Goal: Task Accomplishment & Management: Manage account settings

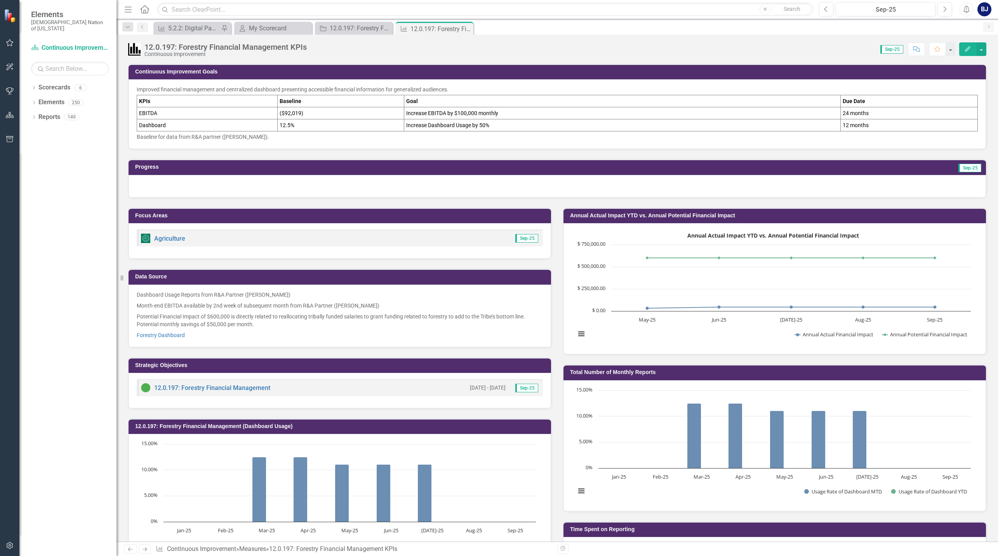
scroll to position [496, 0]
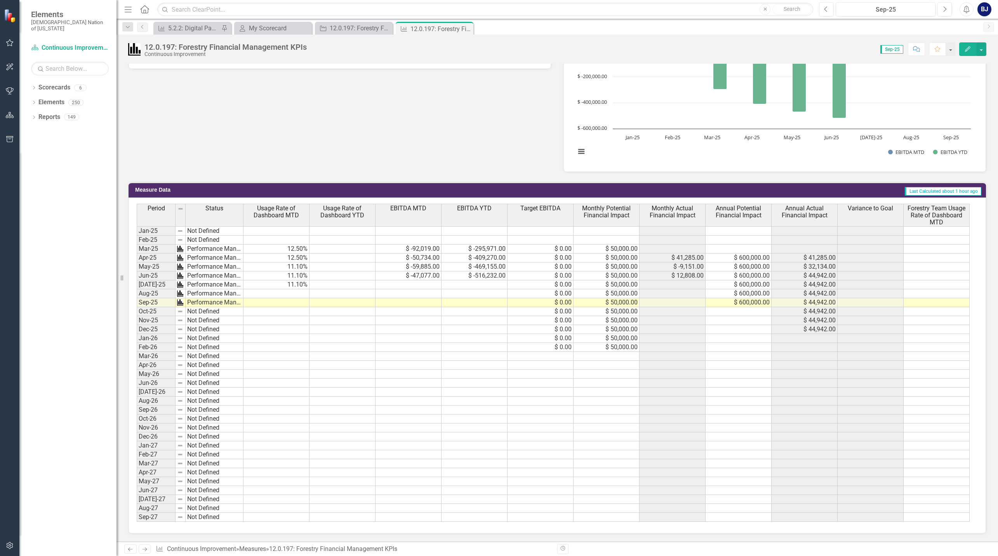
click at [981, 47] on button "button" at bounding box center [982, 49] width 10 height 14
click at [942, 62] on link "Edit Edit Measure" at bounding box center [949, 63] width 76 height 14
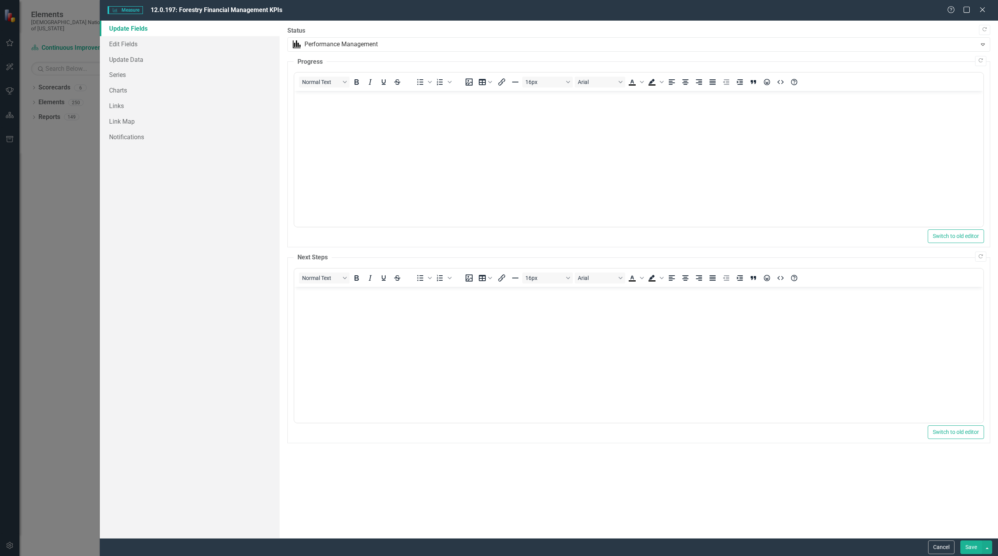
scroll to position [0, 0]
click at [117, 77] on link "Series" at bounding box center [190, 75] width 180 height 16
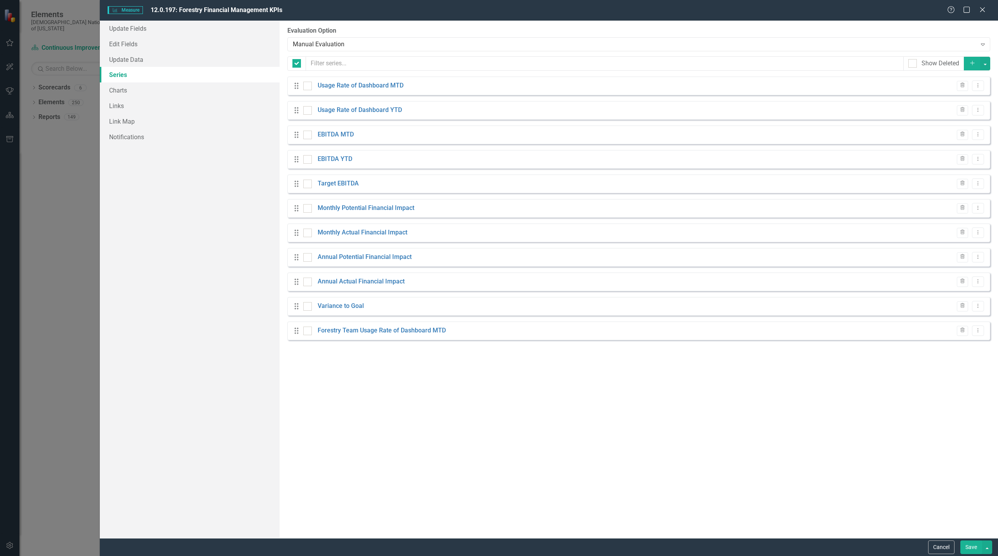
checkbox input "false"
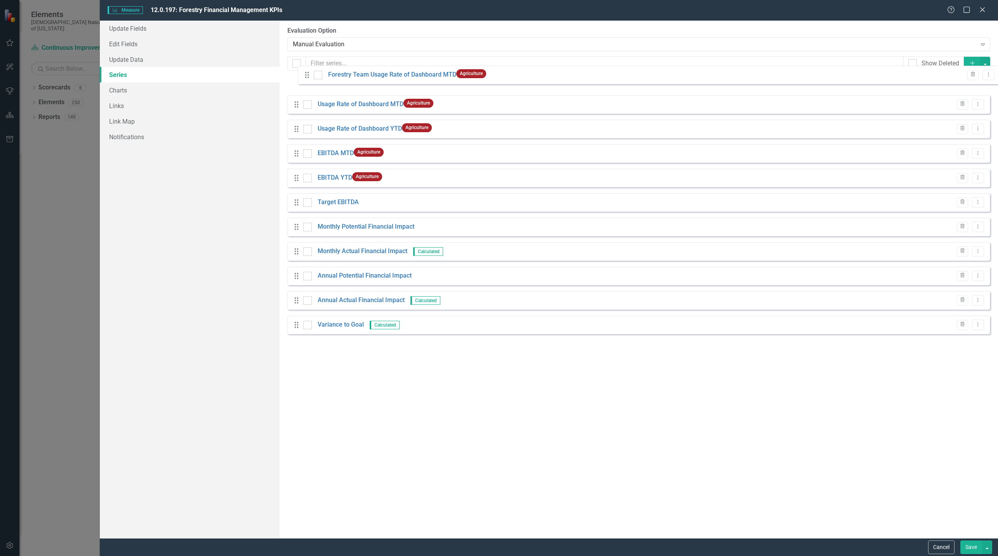
drag, startPoint x: 297, startPoint y: 335, endPoint x: 307, endPoint y: 79, distance: 255.9
click at [307, 79] on div "Drag Usage Rate of Dashboard MTD Agriculture Trash Dropdown Menu Drag Usage Rat…" at bounding box center [639, 208] width 703 height 263
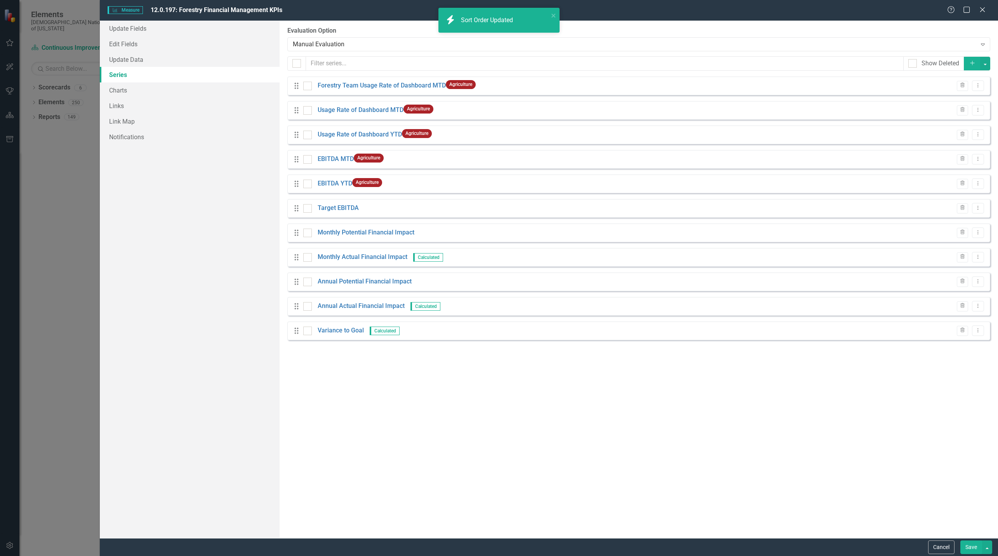
click at [980, 111] on icon "Dropdown Menu" at bounding box center [978, 109] width 7 height 5
click at [919, 125] on link "Edit Edit Measure Series" at bounding box center [940, 123] width 88 height 14
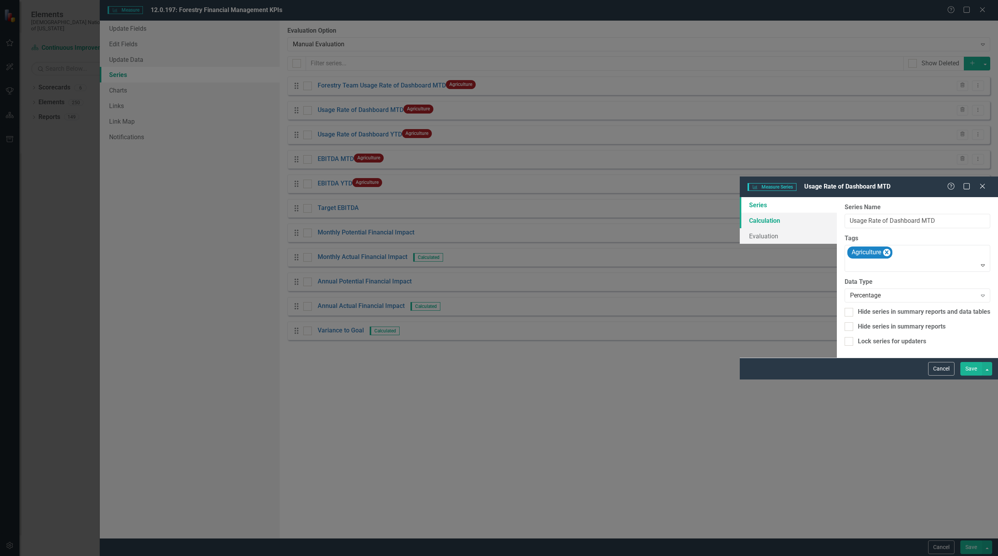
click at [740, 213] on link "Calculation" at bounding box center [788, 221] width 97 height 16
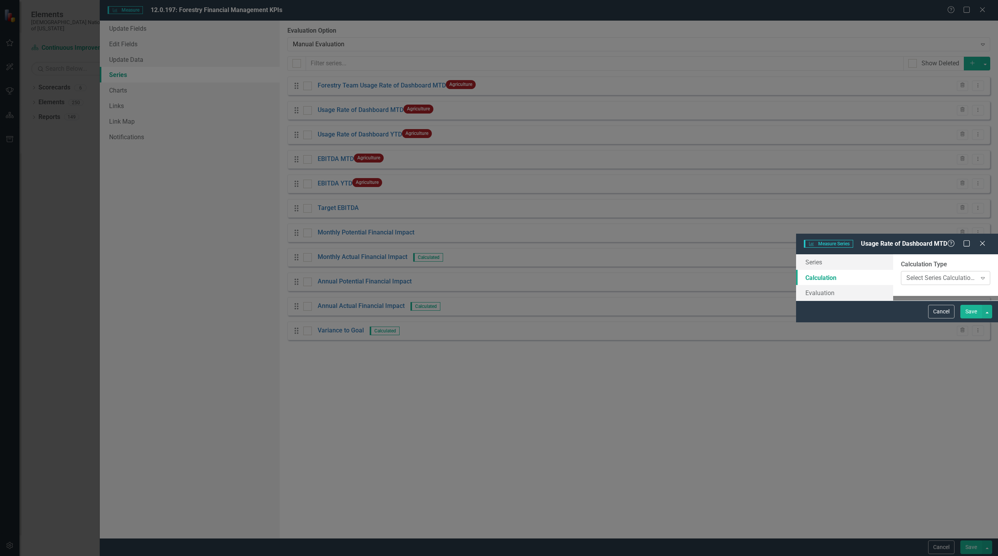
click at [907, 273] on div "Select Series Calculation Type" at bounding box center [942, 277] width 70 height 9
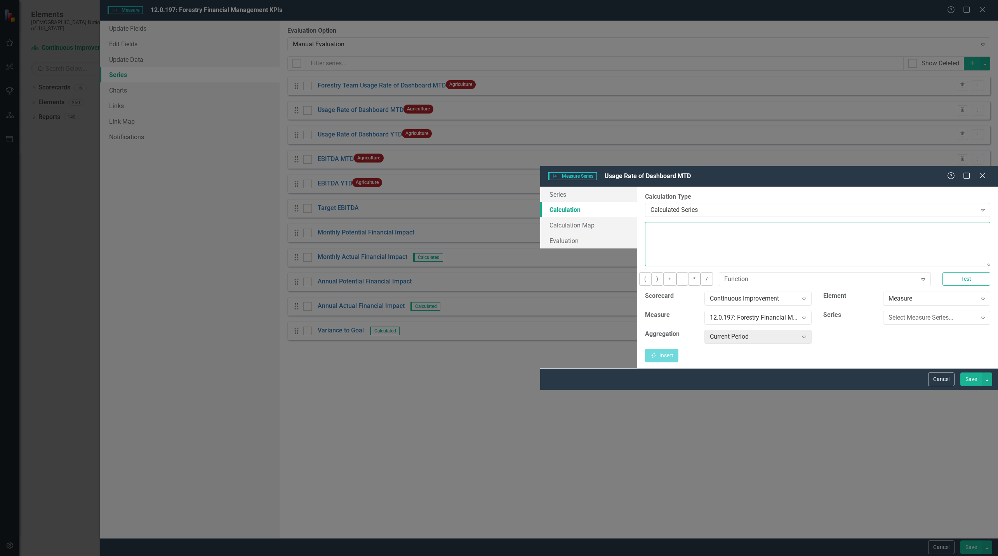
click at [645, 222] on textarea at bounding box center [817, 244] width 345 height 44
click at [889, 313] on div "Select Measure Series..." at bounding box center [933, 317] width 88 height 9
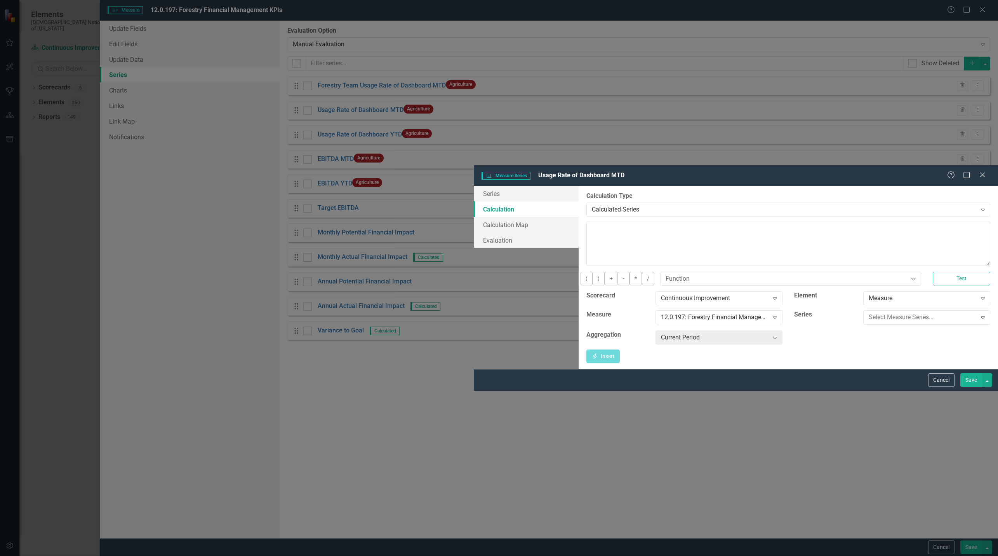
click at [878, 555] on div "Forestry Team Usage Rate of Dashboard MTD" at bounding box center [501, 562] width 986 height 9
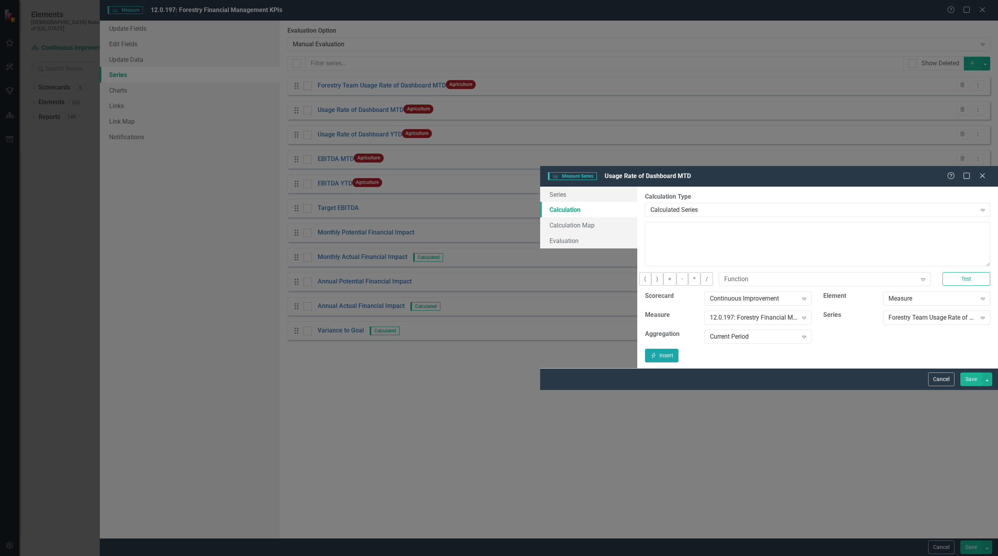
click at [679, 349] on button "Insert Insert" at bounding box center [661, 356] width 33 height 14
click at [645, 222] on textarea "([m1924282][Forestry Team Usage Rate of Dashboard MTD][CurrentPeriod]/9)" at bounding box center [817, 244] width 345 height 44
click at [688, 272] on button "*" at bounding box center [694, 279] width 12 height 14
type textarea "([m1924282][Forestry Team Usage Rate of Dashboard MTD][CurrentPeriod]/9) * 100"
click at [943, 272] on button "Test" at bounding box center [967, 279] width 48 height 14
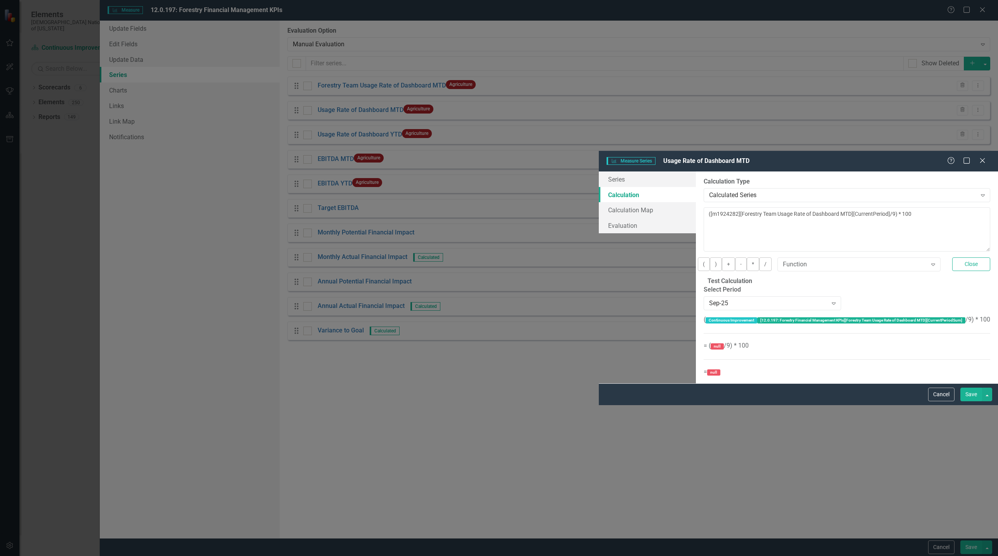
click at [973, 401] on button "Save" at bounding box center [972, 394] width 22 height 14
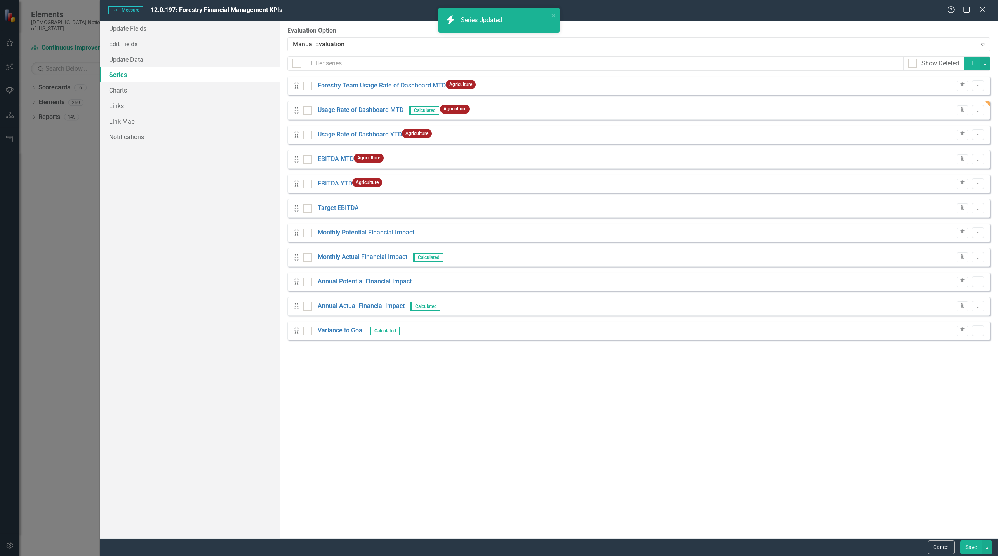
click at [967, 545] on button "Save" at bounding box center [972, 547] width 22 height 14
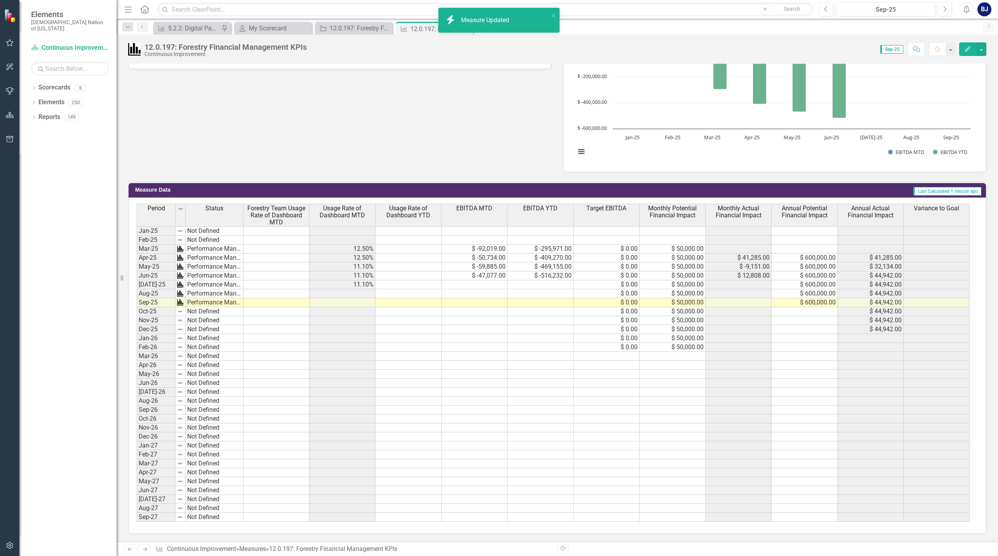
click at [293, 247] on td at bounding box center [277, 248] width 66 height 9
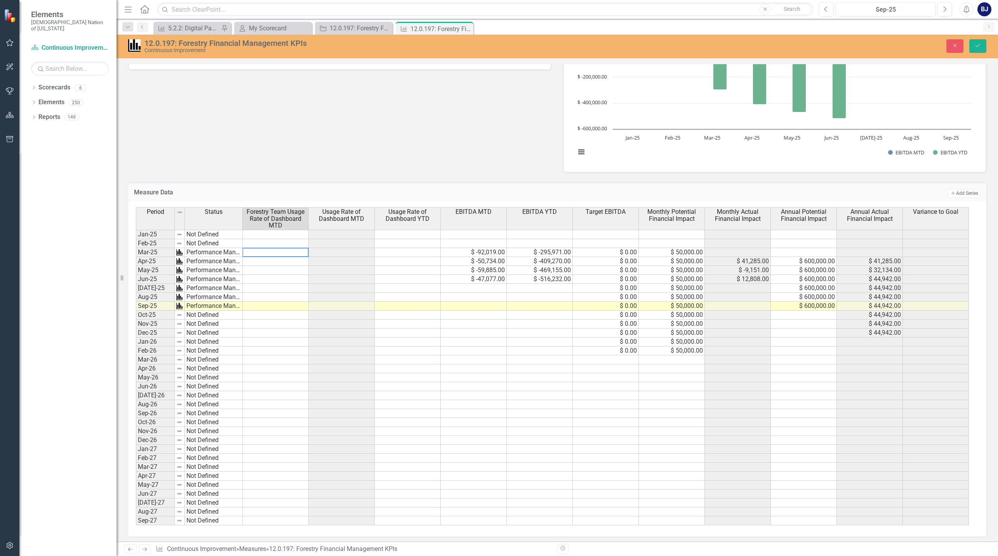
type textarea "2"
click at [296, 262] on td at bounding box center [276, 261] width 66 height 9
click at [957, 47] on icon "button" at bounding box center [955, 45] width 3 height 3
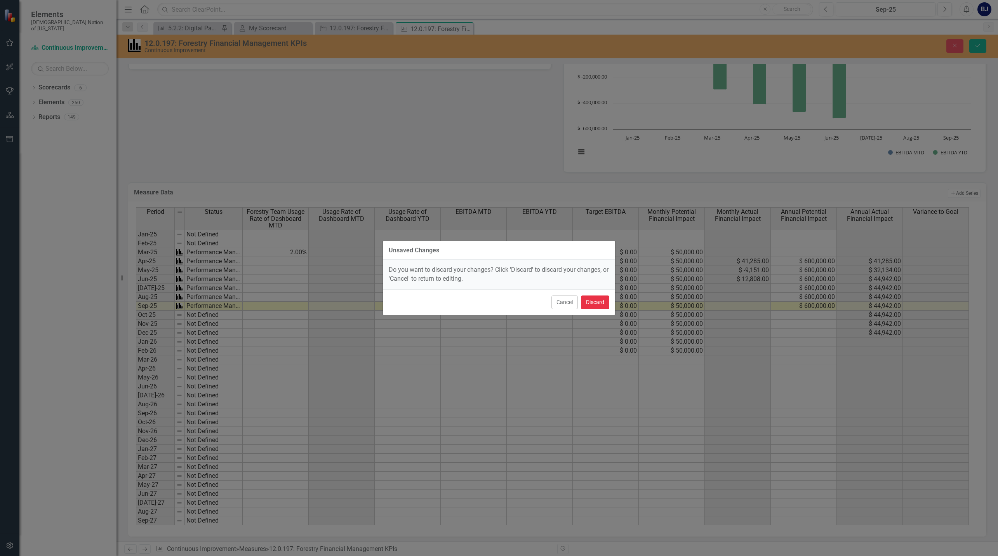
click at [601, 303] on button "Discard" at bounding box center [595, 302] width 28 height 14
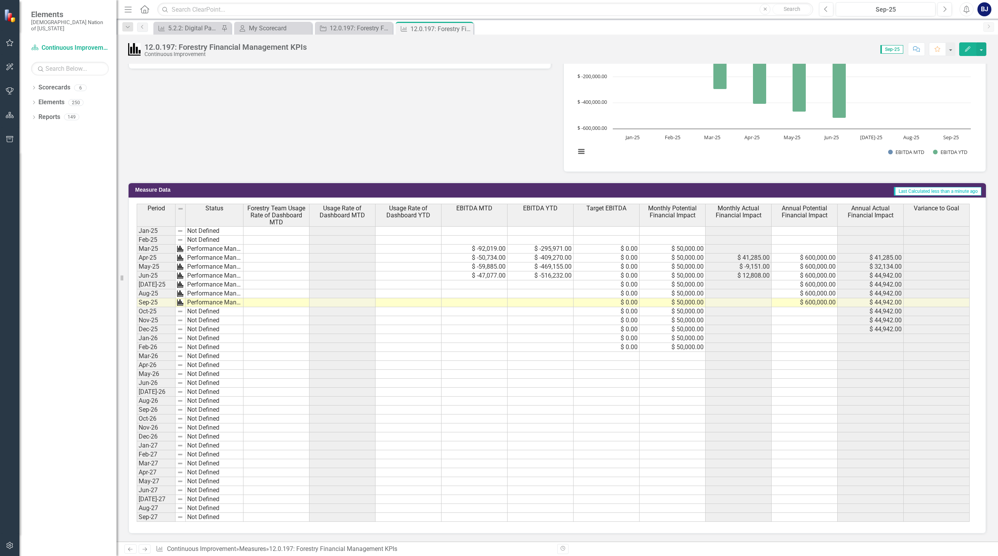
click at [966, 51] on icon "button" at bounding box center [967, 48] width 5 height 5
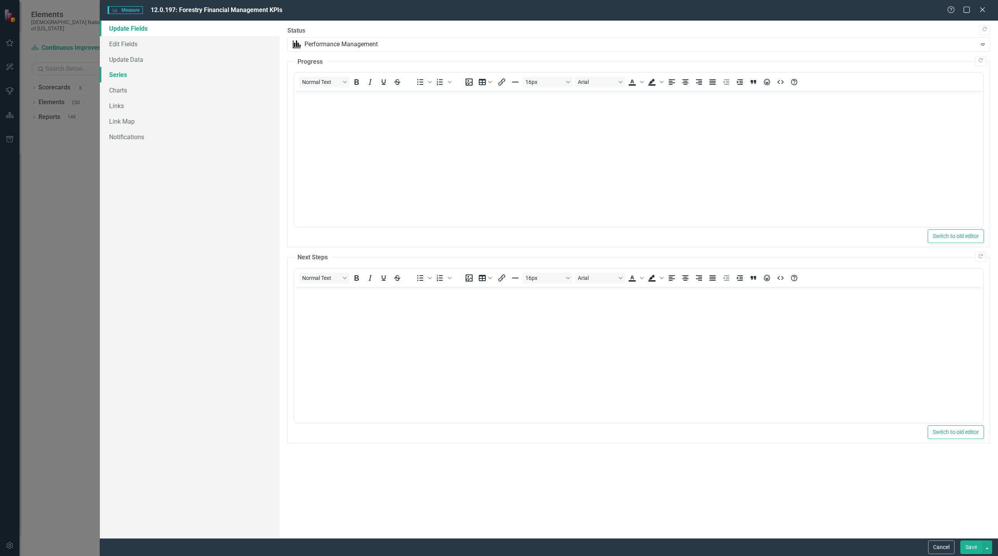
click at [118, 72] on link "Series" at bounding box center [190, 75] width 180 height 16
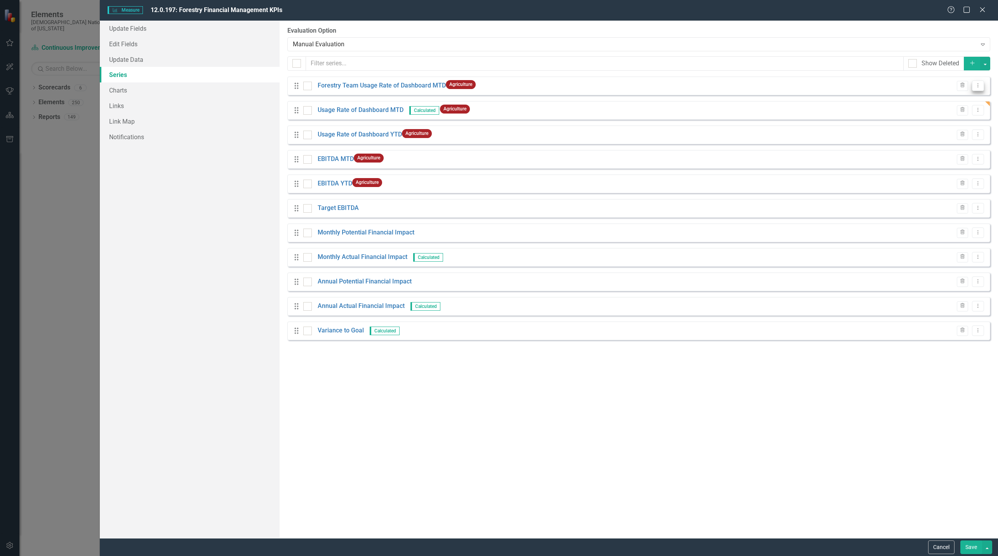
click at [978, 85] on icon "Dropdown Menu" at bounding box center [978, 85] width 7 height 5
click at [917, 101] on link "Edit Edit Measure Series" at bounding box center [940, 98] width 88 height 14
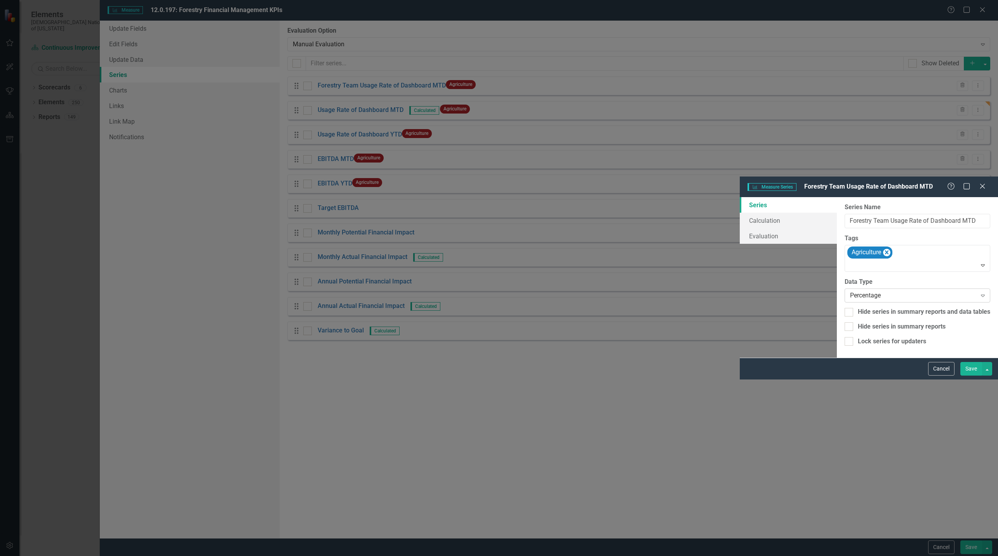
click at [850, 291] on div "Percentage" at bounding box center [913, 295] width 127 height 9
click at [971, 375] on button "Save" at bounding box center [972, 369] width 22 height 14
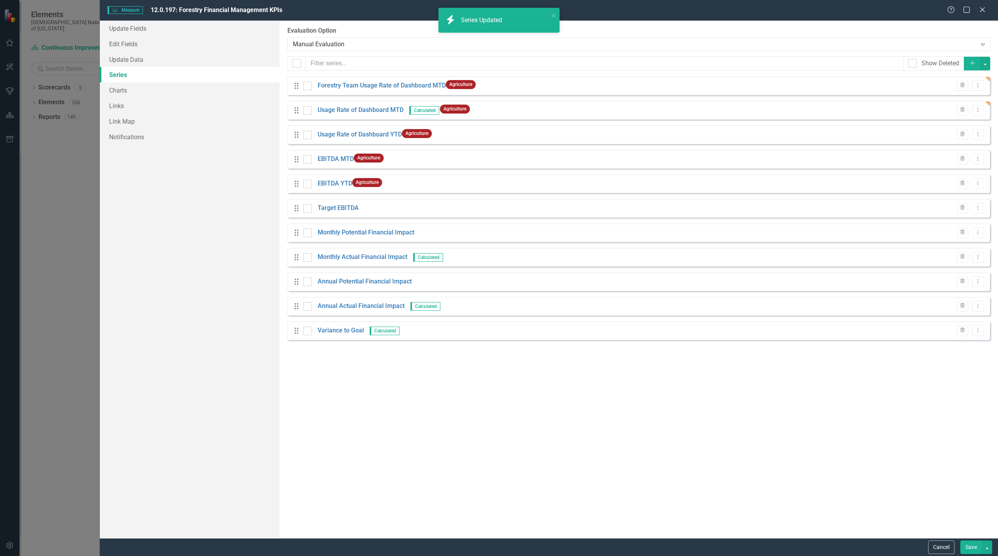
click at [971, 550] on button "Save" at bounding box center [972, 547] width 22 height 14
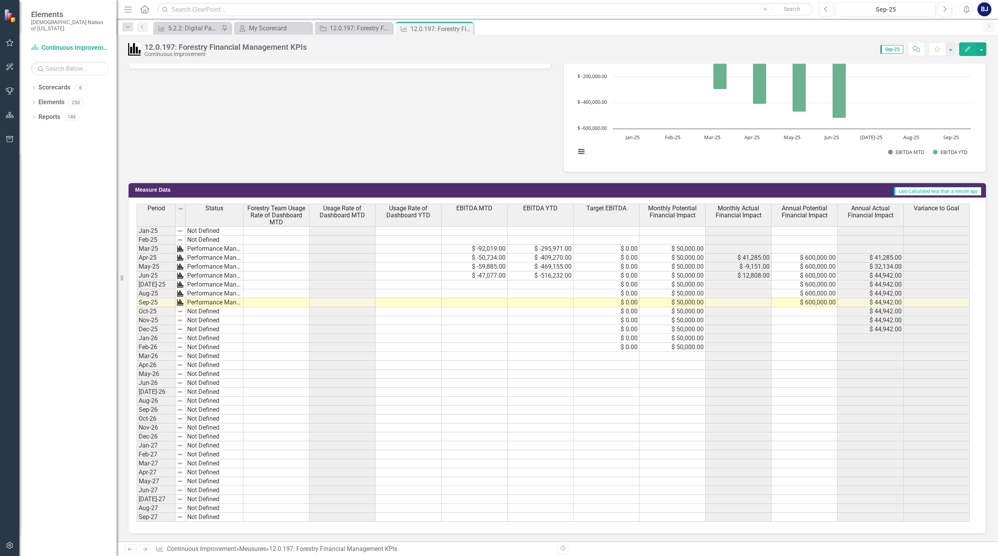
click at [294, 251] on td at bounding box center [277, 248] width 66 height 9
click at [295, 250] on td at bounding box center [277, 248] width 66 height 9
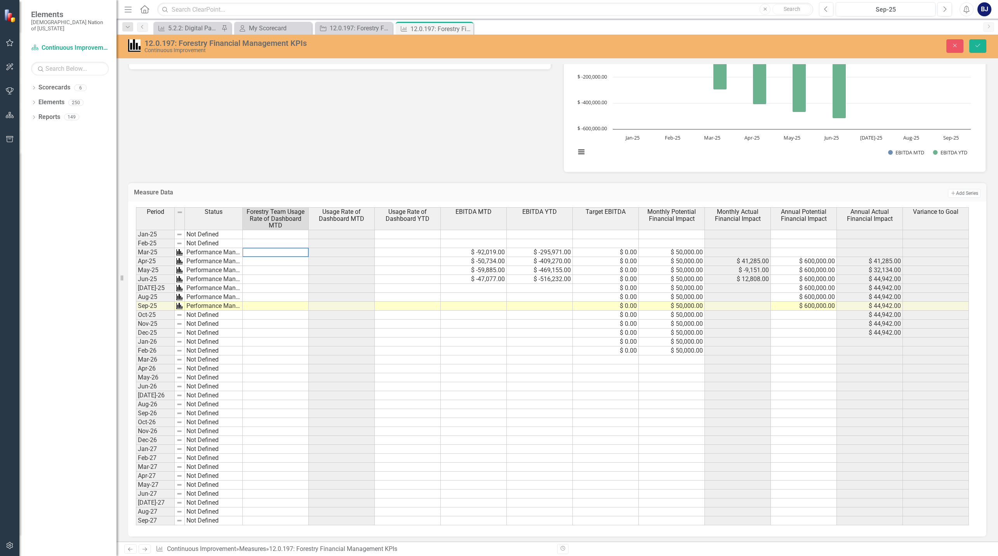
type textarea "2"
type textarea "1"
type textarea "2"
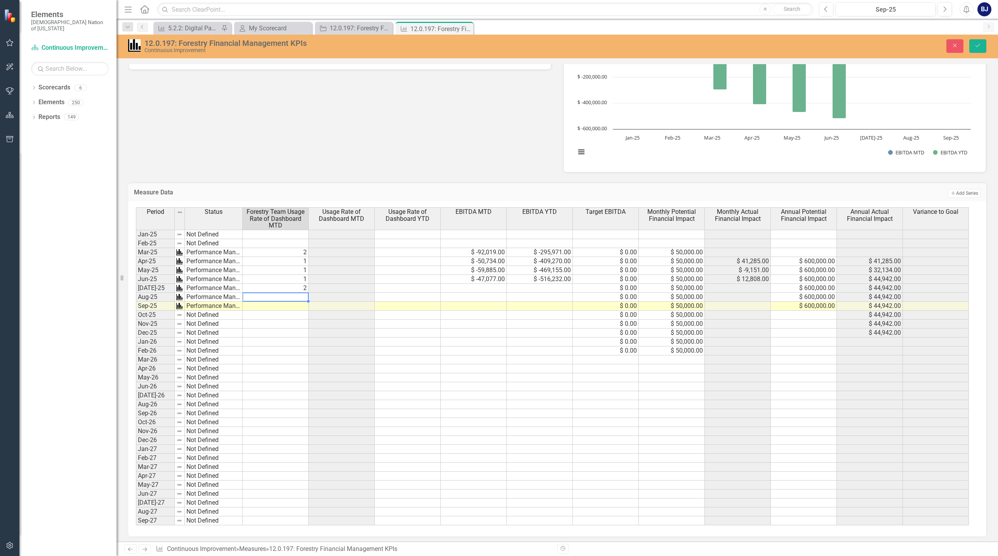
type textarea "2"
click at [976, 44] on icon "Save" at bounding box center [978, 45] width 7 height 5
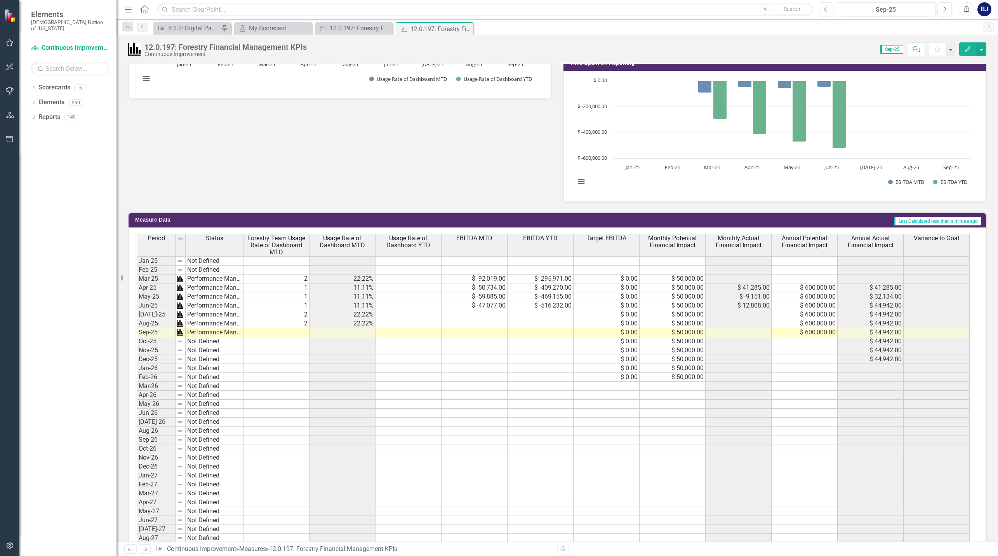
scroll to position [466, 0]
click at [305, 277] on td "2" at bounding box center [277, 278] width 66 height 9
type textarea "2"
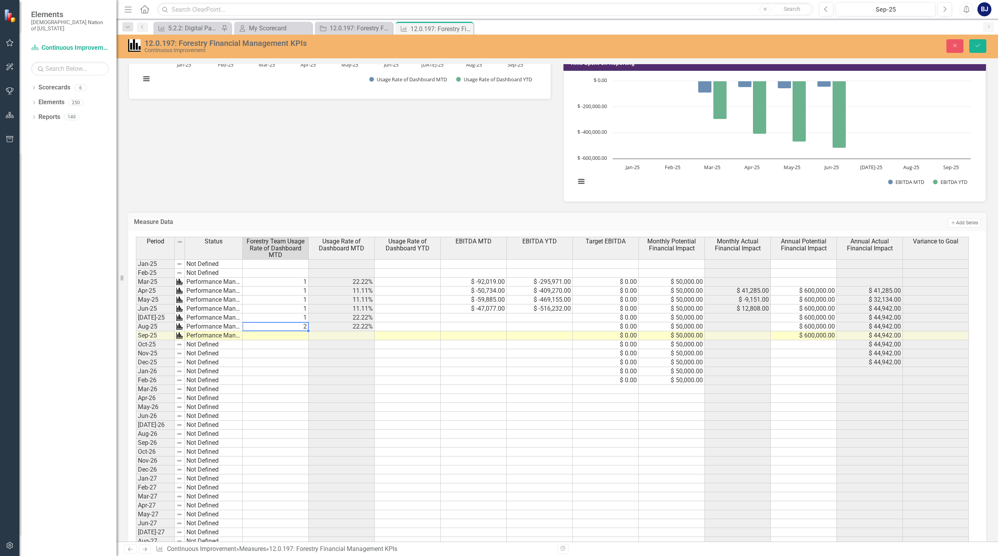
type textarea "1"
click at [986, 49] on button "Save" at bounding box center [978, 46] width 17 height 14
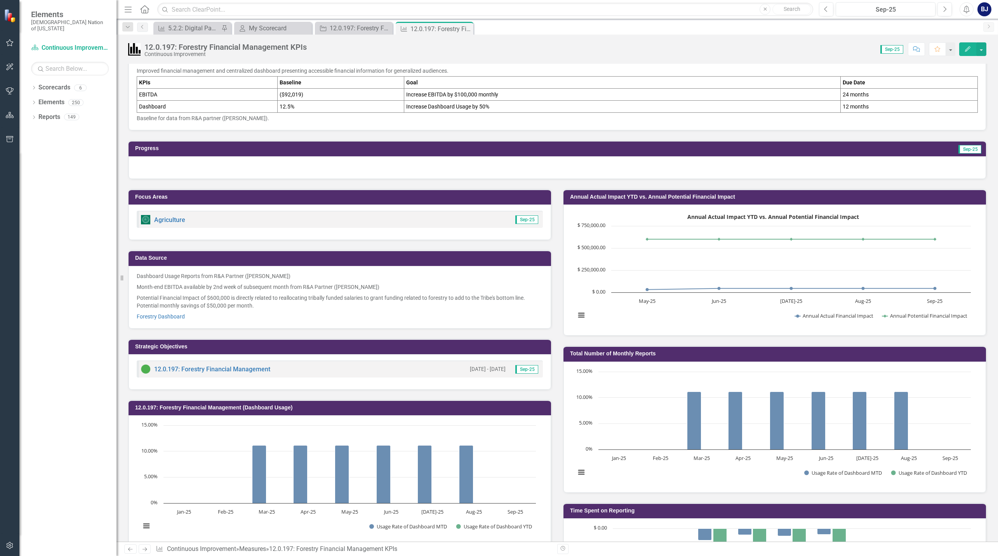
scroll to position [0, 0]
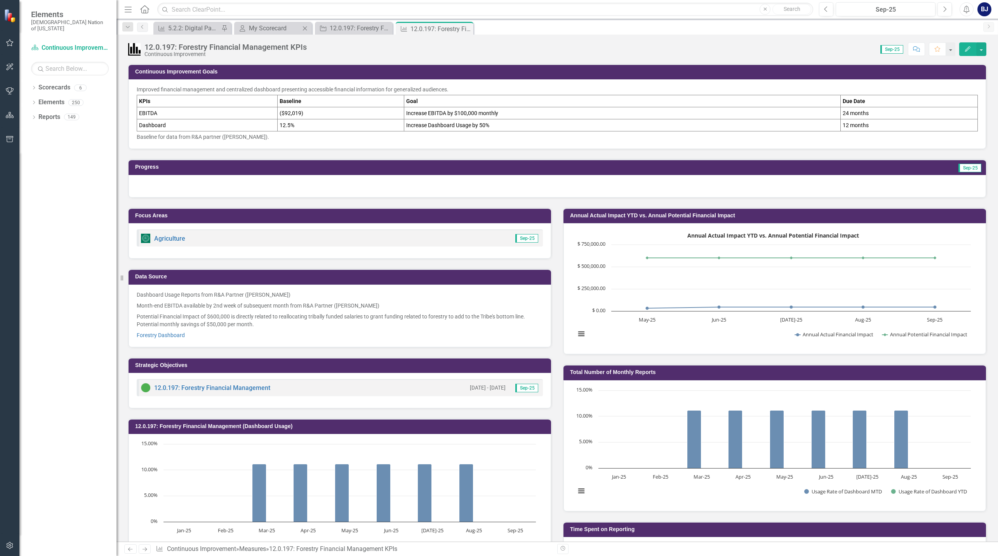
click at [262, 22] on div "My Scorecard My Scorecard Close" at bounding box center [273, 28] width 78 height 13
click at [261, 23] on div "My Scorecard My Scorecard Close" at bounding box center [273, 28] width 78 height 13
click at [263, 23] on div "My Scorecard" at bounding box center [274, 28] width 51 height 10
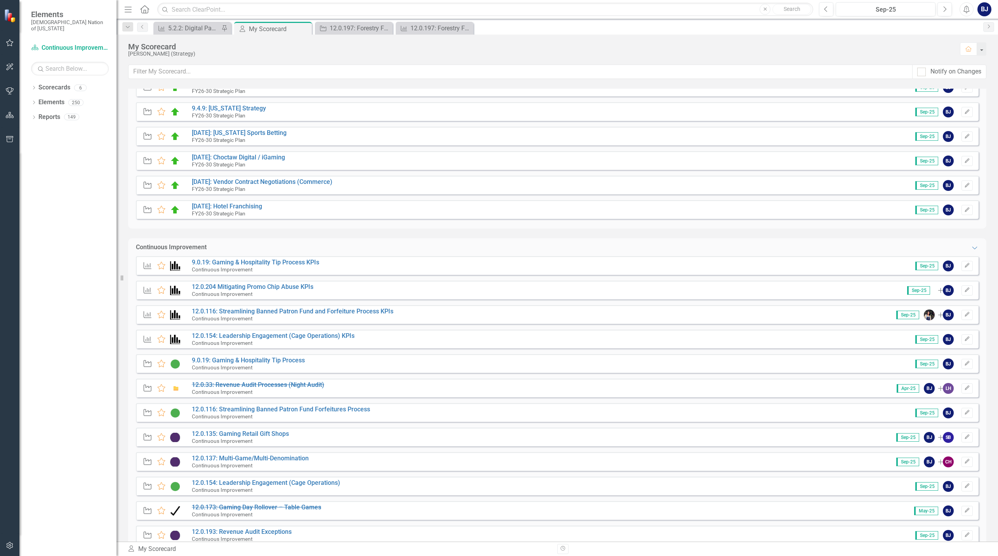
scroll to position [163, 0]
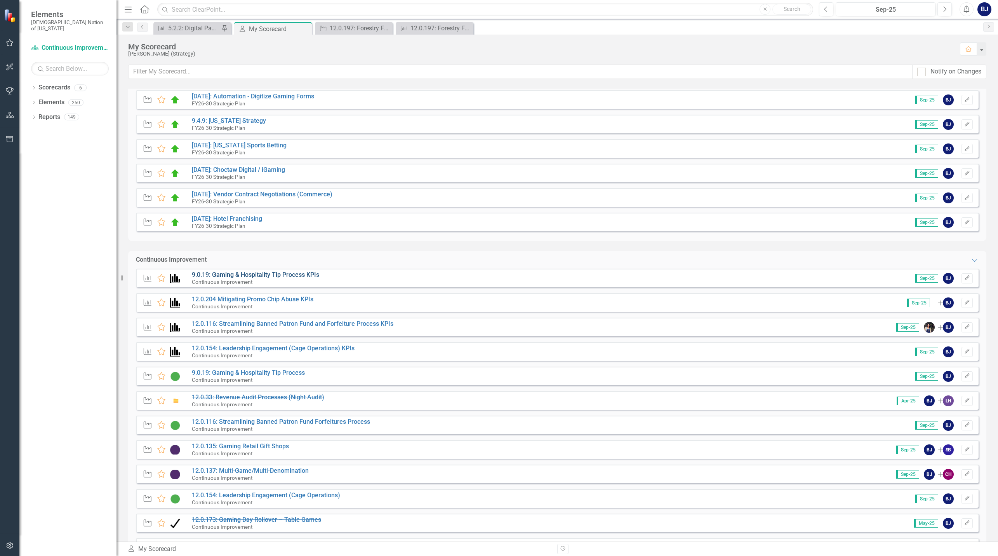
click at [230, 272] on link "9.0.19: Gaming & Hospitality Tip Process KPIs" at bounding box center [255, 274] width 127 height 7
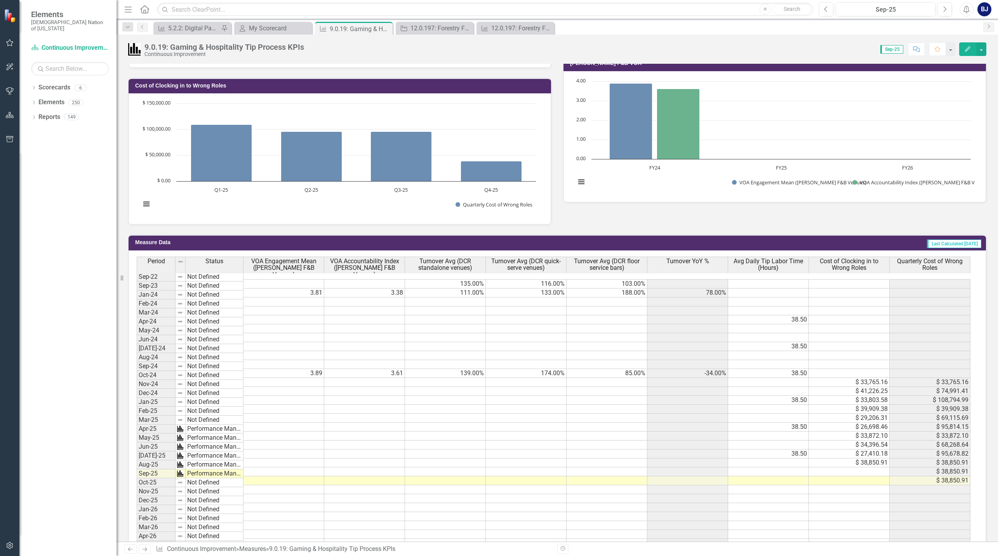
scroll to position [350, 0]
click at [868, 467] on td at bounding box center [849, 471] width 81 height 9
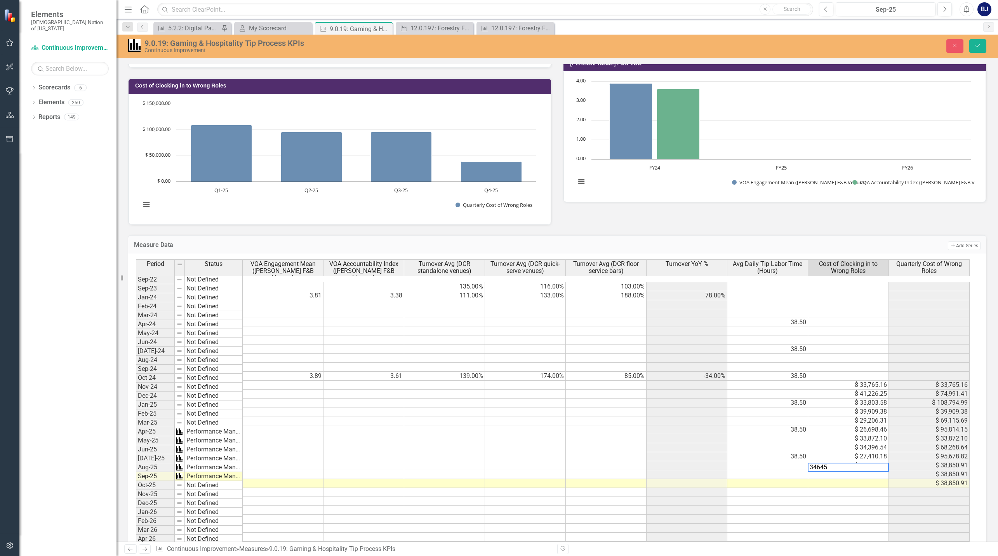
type textarea "34645."
click at [879, 471] on div at bounding box center [848, 471] width 81 height 1
click at [879, 470] on td "$ 34,645.00" at bounding box center [849, 474] width 81 height 9
type textarea "34645.27"
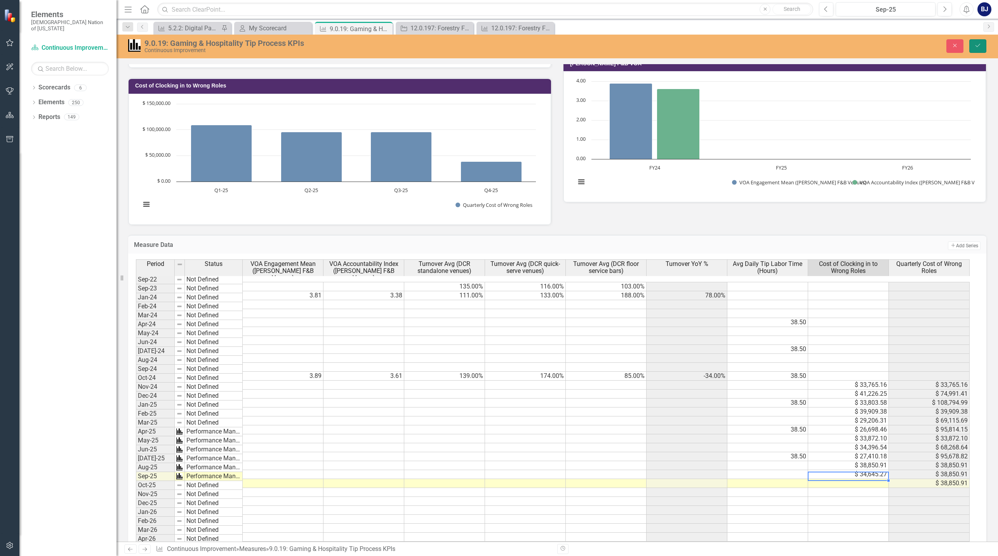
click at [979, 48] on icon "Save" at bounding box center [978, 45] width 7 height 5
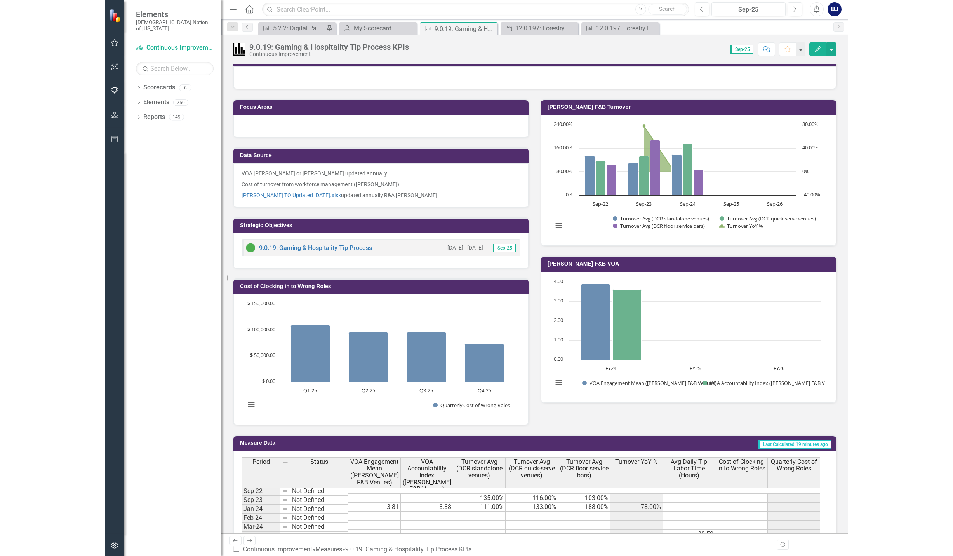
scroll to position [82, 0]
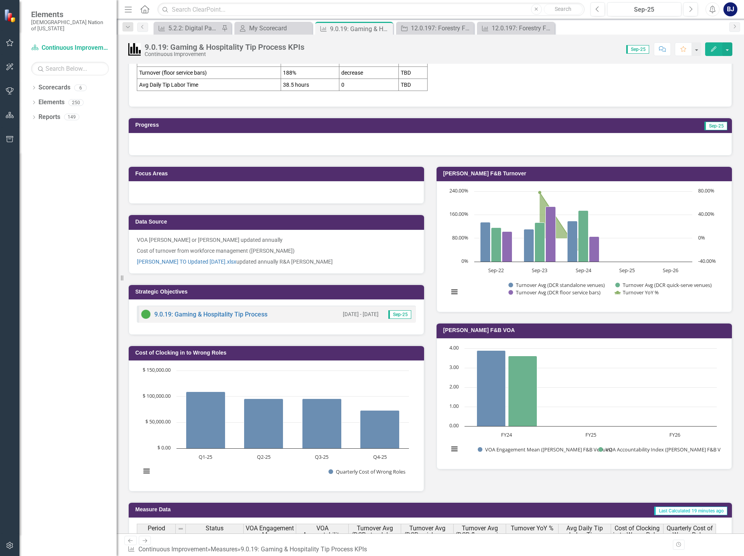
click at [1, 336] on div at bounding box center [9, 343] width 19 height 382
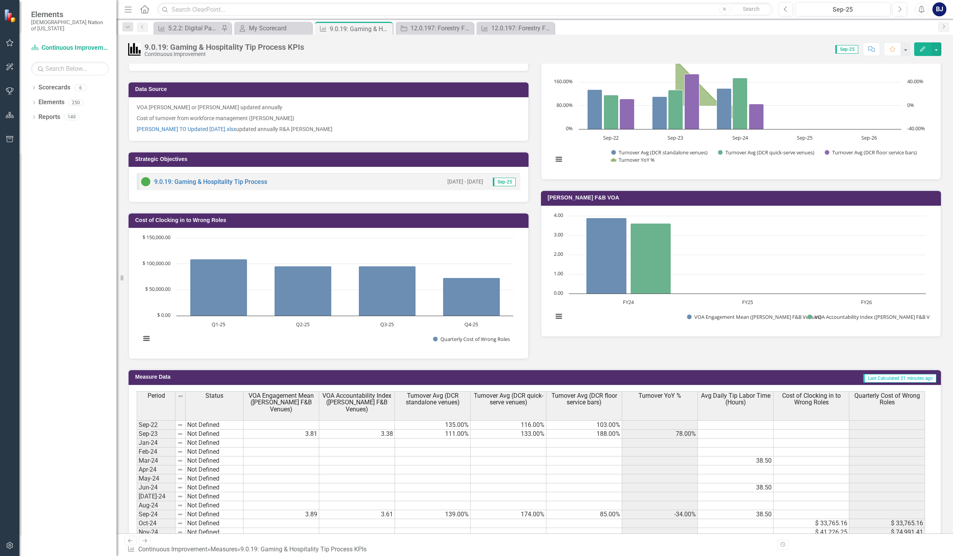
scroll to position [0, 0]
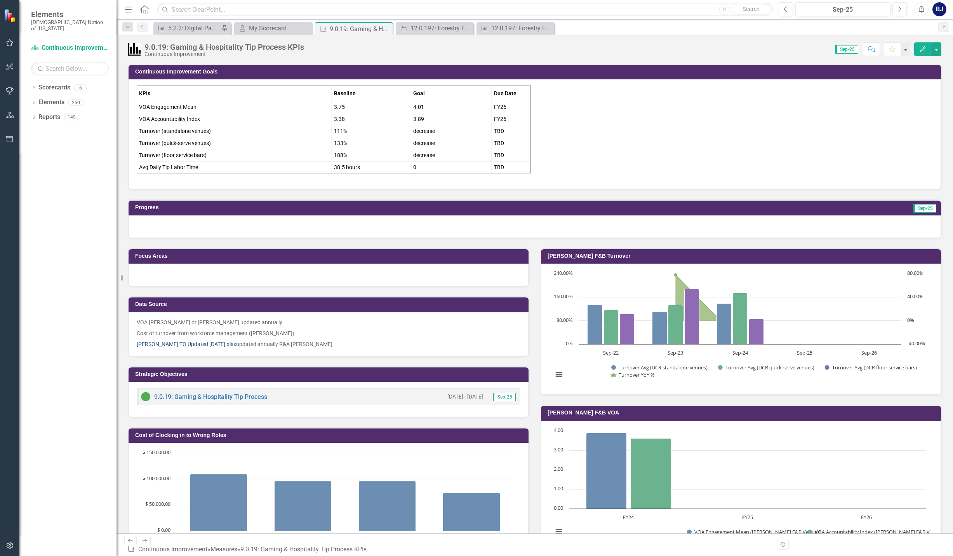
click at [167, 342] on link "[PERSON_NAME] TO Updated [DATE].xlsx" at bounding box center [186, 344] width 99 height 6
click at [270, 29] on div "My Scorecard" at bounding box center [274, 28] width 51 height 10
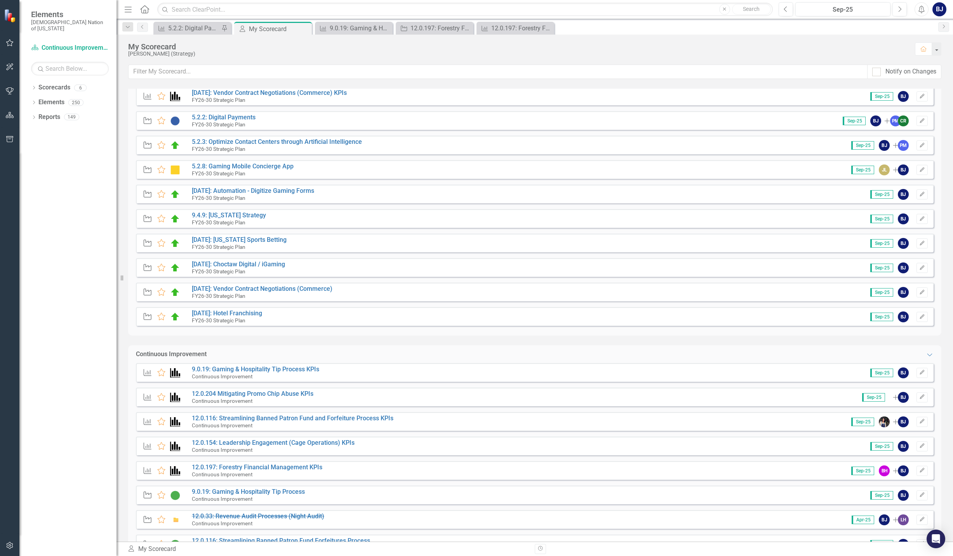
scroll to position [78, 0]
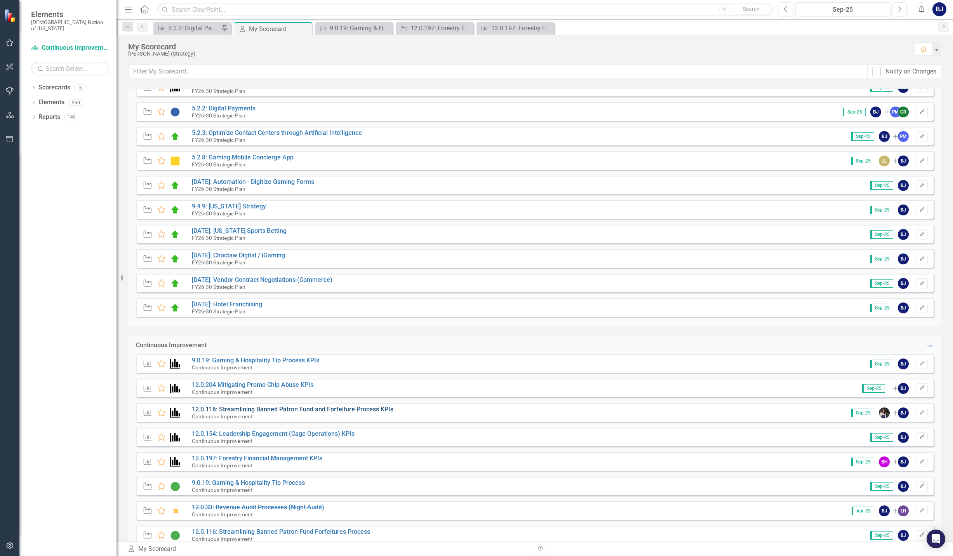
click at [295, 406] on link "12.0.116: Streamlining Banned Patron Fund and Forfeiture Process KPIs" at bounding box center [293, 408] width 202 height 7
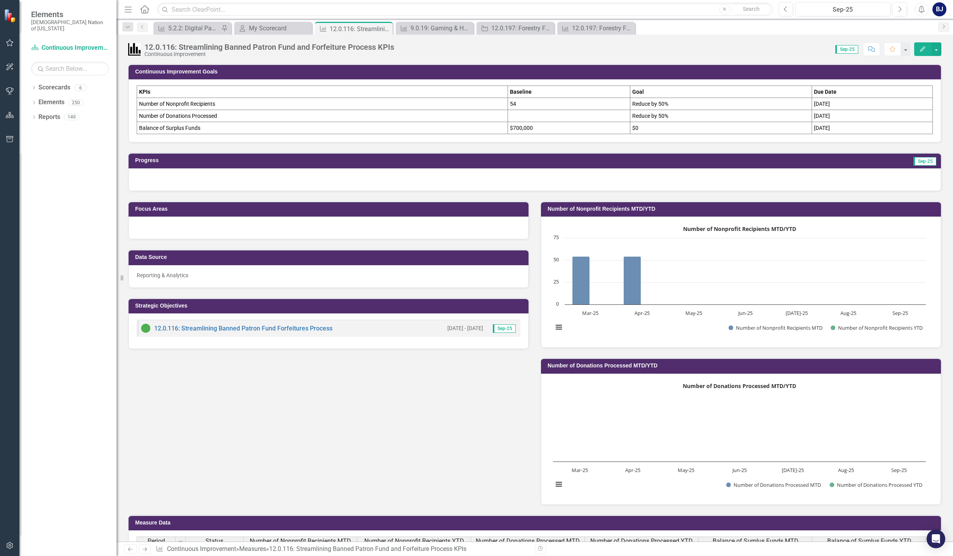
scroll to position [39, 0]
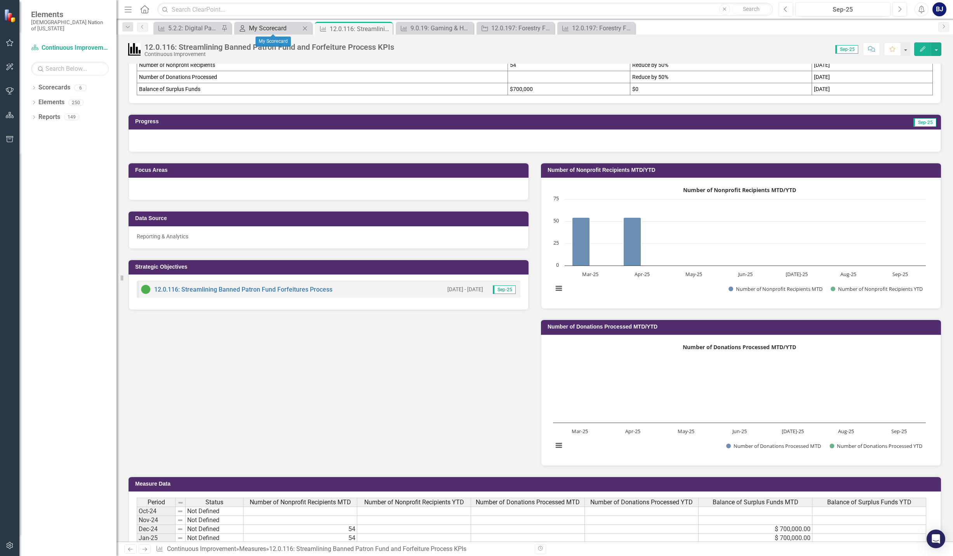
click at [258, 24] on div "My Scorecard" at bounding box center [274, 28] width 51 height 10
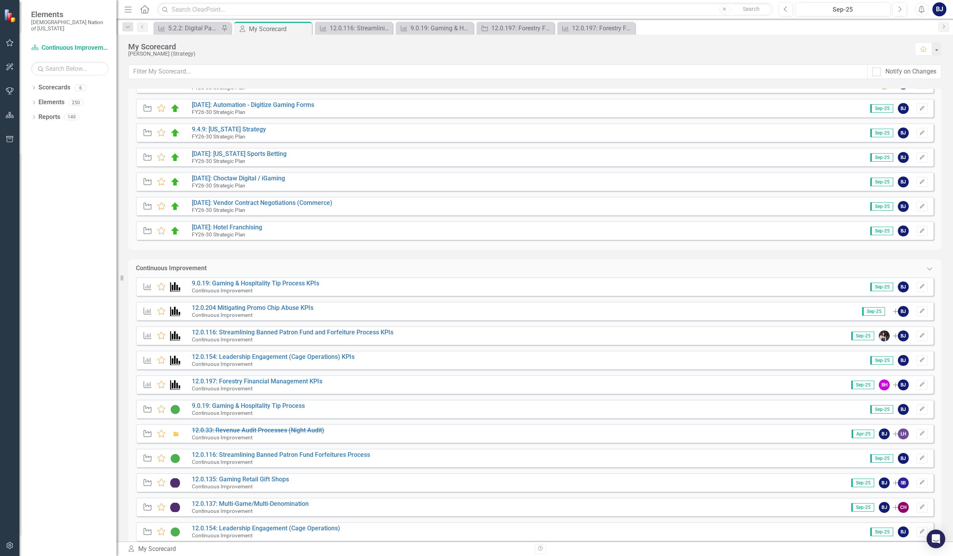
scroll to position [155, 0]
click at [231, 305] on link "12.0.204 Mitigating Promo Chip Abuse KPIs" at bounding box center [253, 306] width 122 height 7
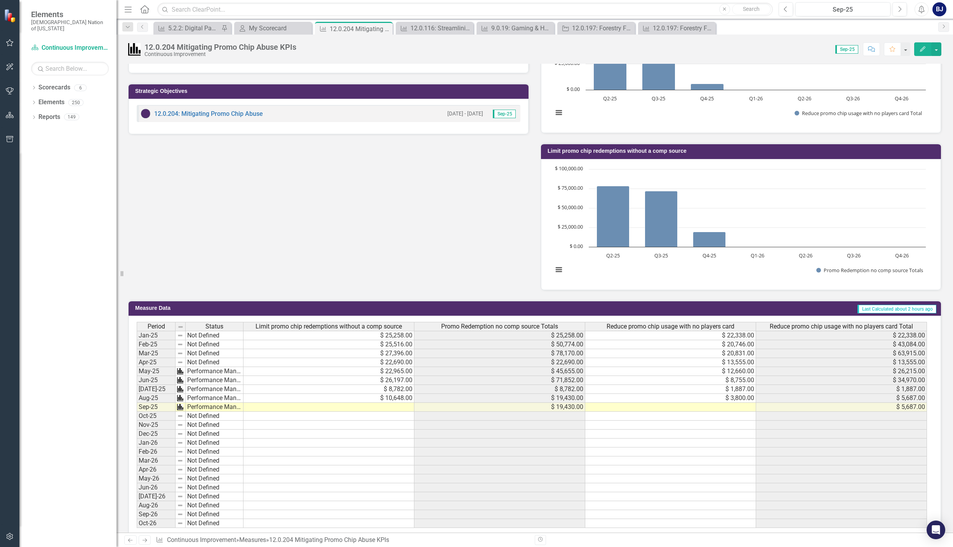
scroll to position [243, 0]
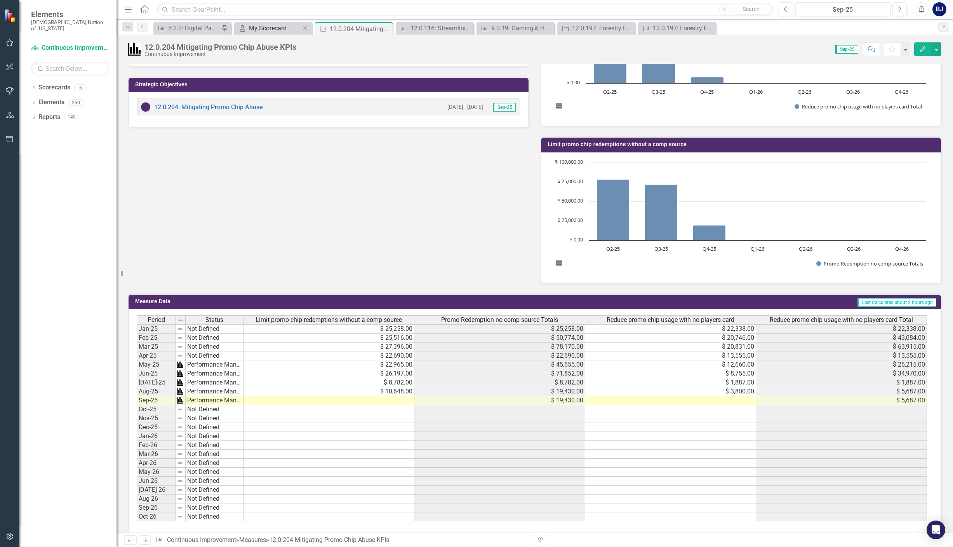
click at [276, 27] on div "My Scorecard" at bounding box center [274, 28] width 51 height 10
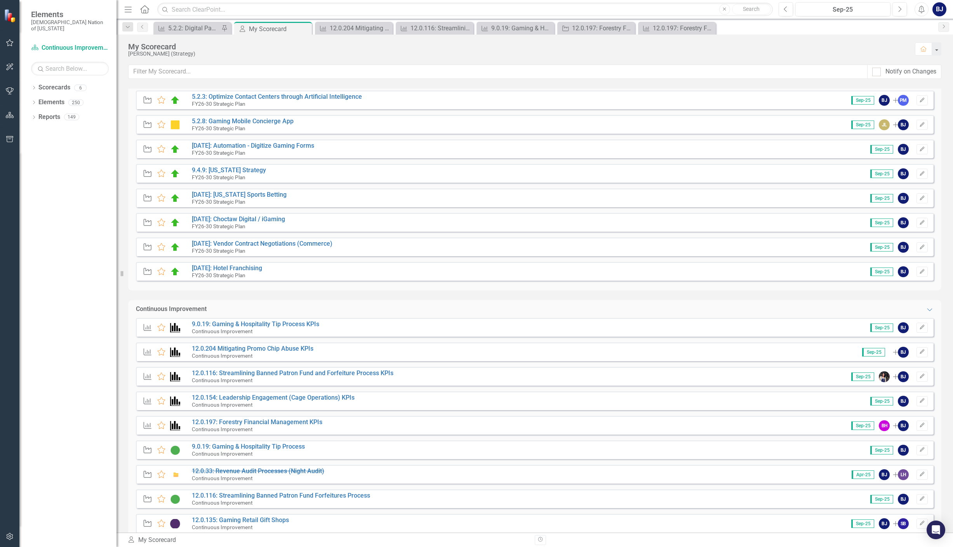
scroll to position [117, 0]
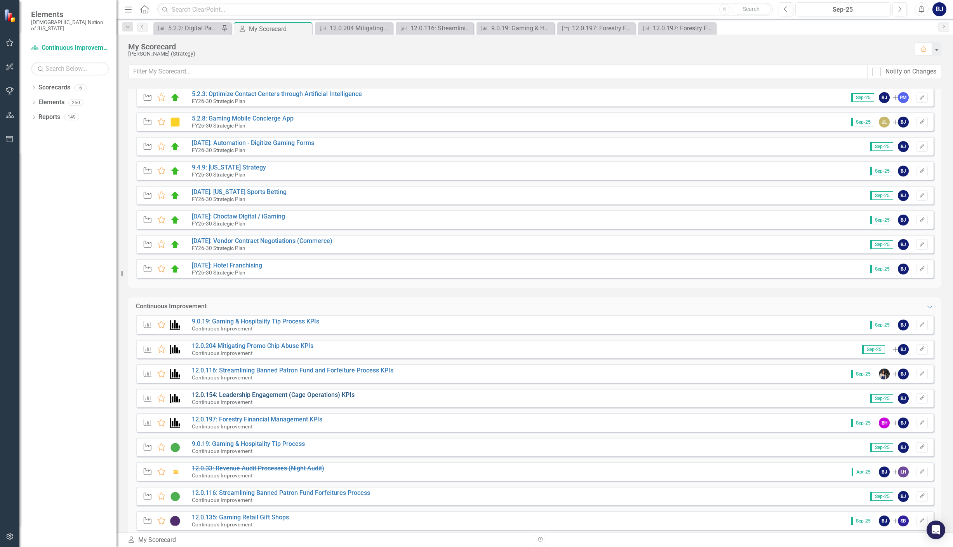
click at [319, 396] on link "12.0.154: Leadership Engagement (Cage Operations) KPIs" at bounding box center [273, 394] width 163 height 7
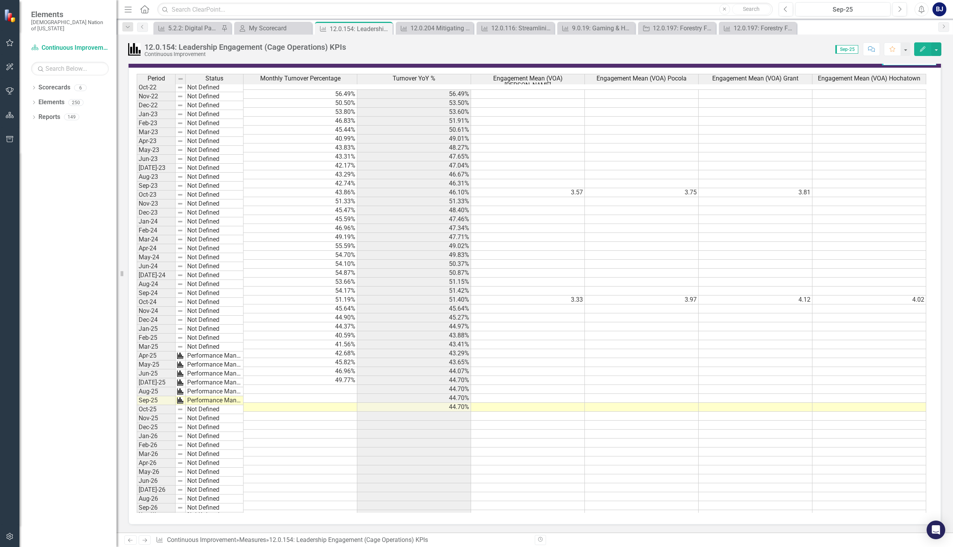
scroll to position [486, 0]
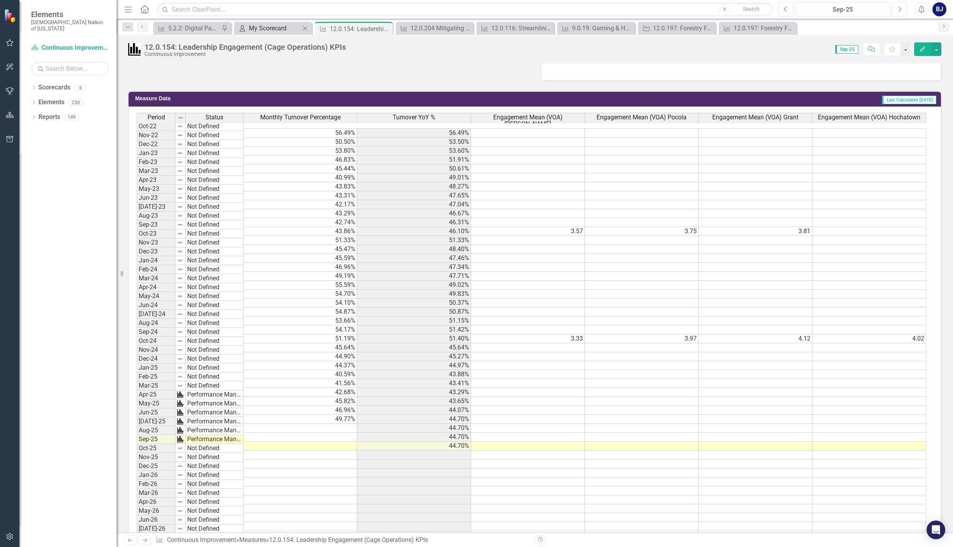
click at [286, 30] on div "My Scorecard" at bounding box center [274, 28] width 51 height 10
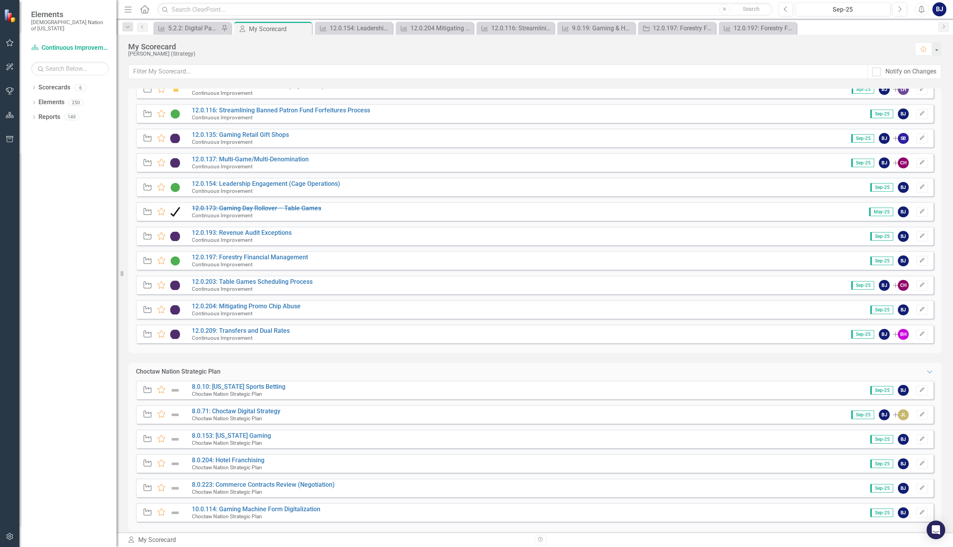
scroll to position [507, 0]
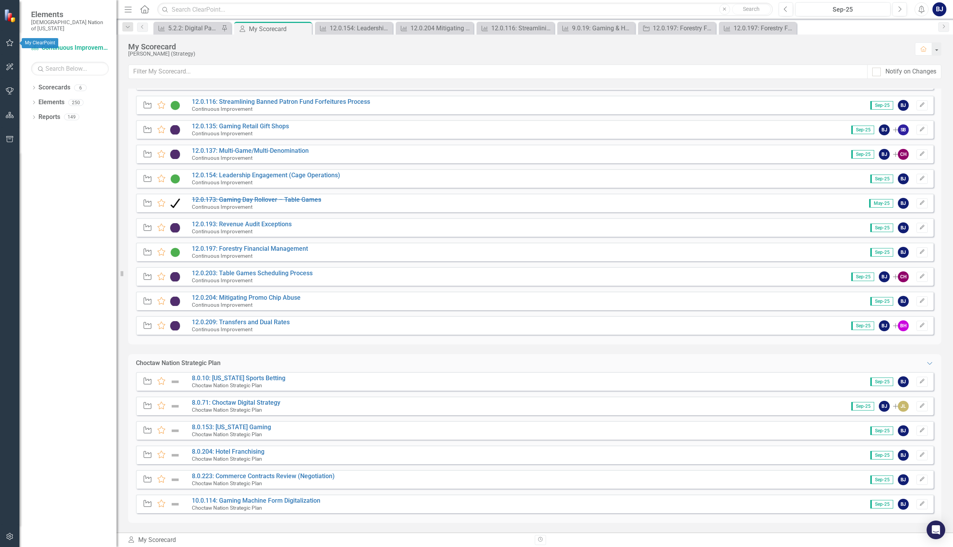
click at [11, 38] on button "button" at bounding box center [9, 43] width 17 height 16
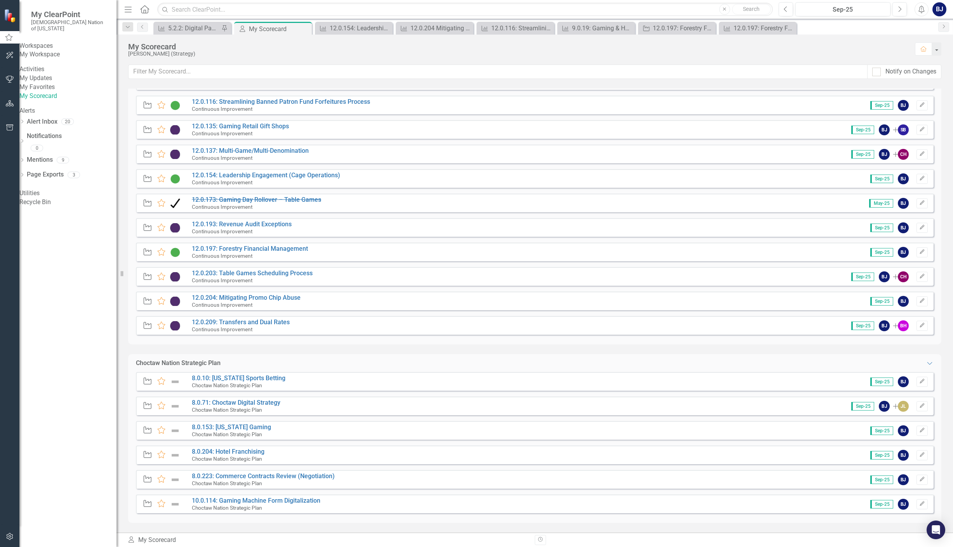
click at [57, 83] on link "My Updates" at bounding box center [67, 78] width 97 height 9
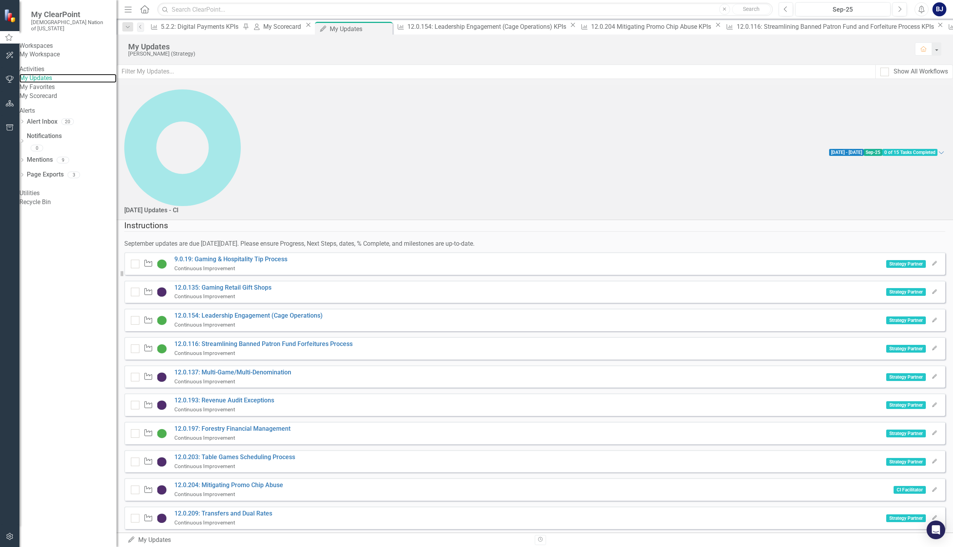
scroll to position [106, 0]
click at [139, 457] on div at bounding box center [135, 461] width 9 height 9
click at [136, 457] on input "checkbox" at bounding box center [133, 459] width 5 height 5
checkbox input "true"
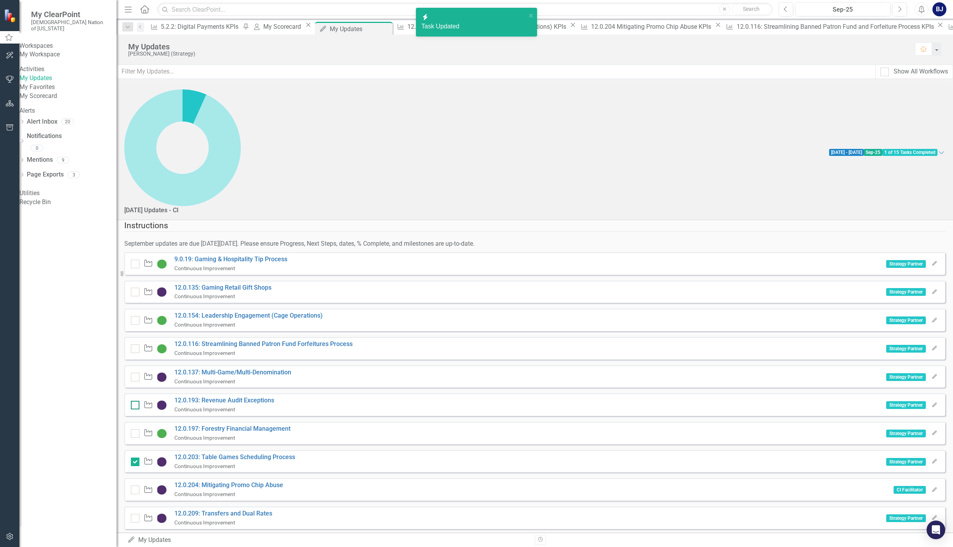
click at [136, 401] on input "checkbox" at bounding box center [133, 403] width 5 height 5
checkbox input "true"
click at [139, 373] on div at bounding box center [135, 377] width 9 height 9
click at [136, 373] on input "checkbox" at bounding box center [133, 375] width 5 height 5
checkbox input "true"
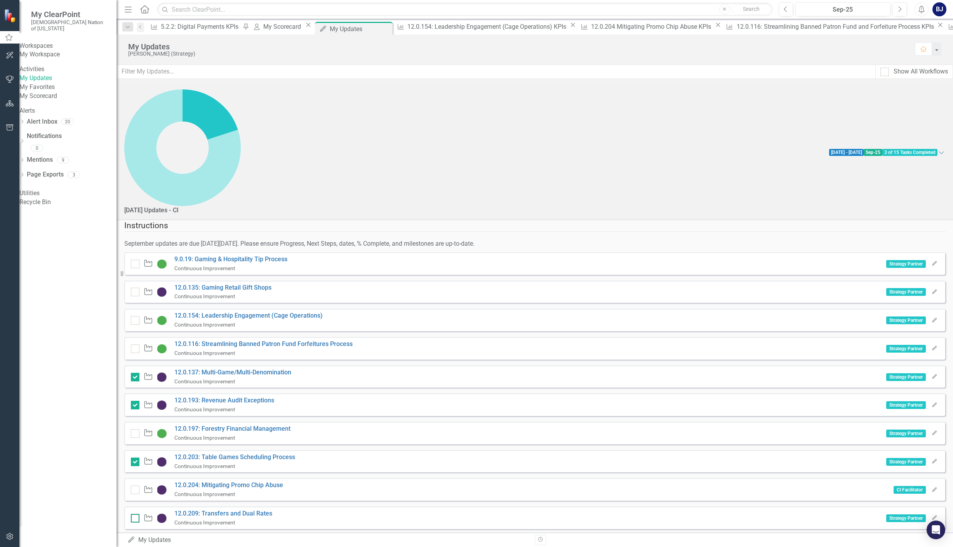
click at [139, 514] on div at bounding box center [135, 518] width 9 height 9
click at [136, 514] on input "checkbox" at bounding box center [133, 516] width 5 height 5
checkbox input "true"
click at [139, 288] on div at bounding box center [135, 292] width 9 height 9
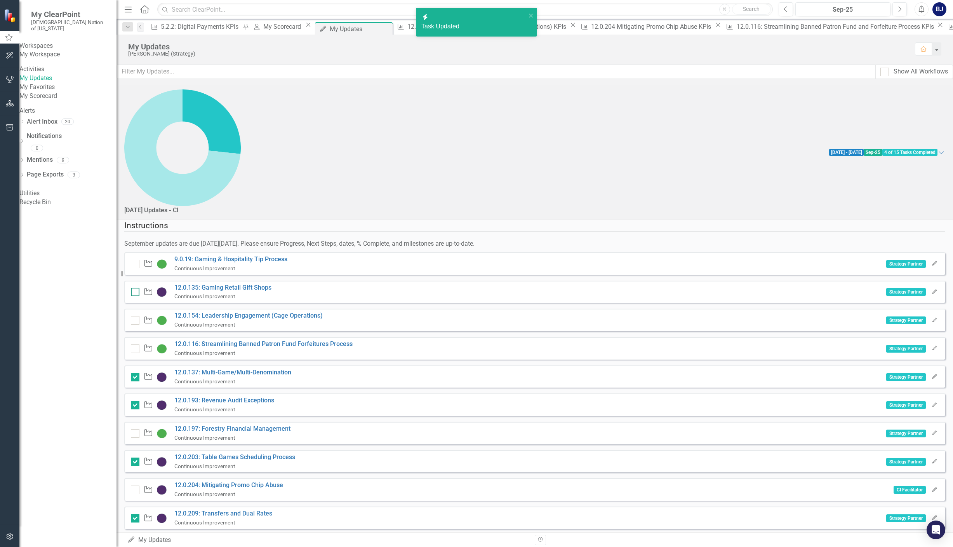
click at [136, 288] on input "checkbox" at bounding box center [133, 290] width 5 height 5
checkbox input "true"
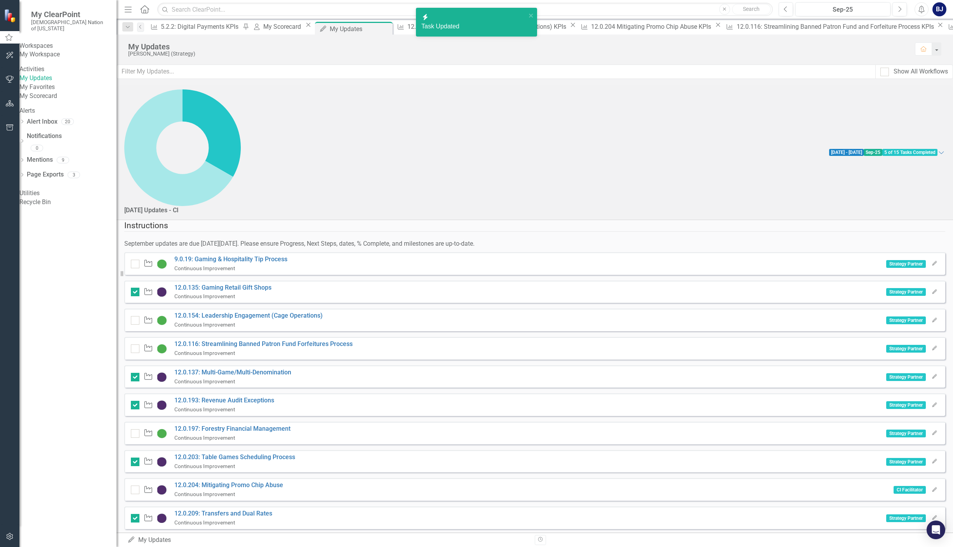
checkbox input "true"
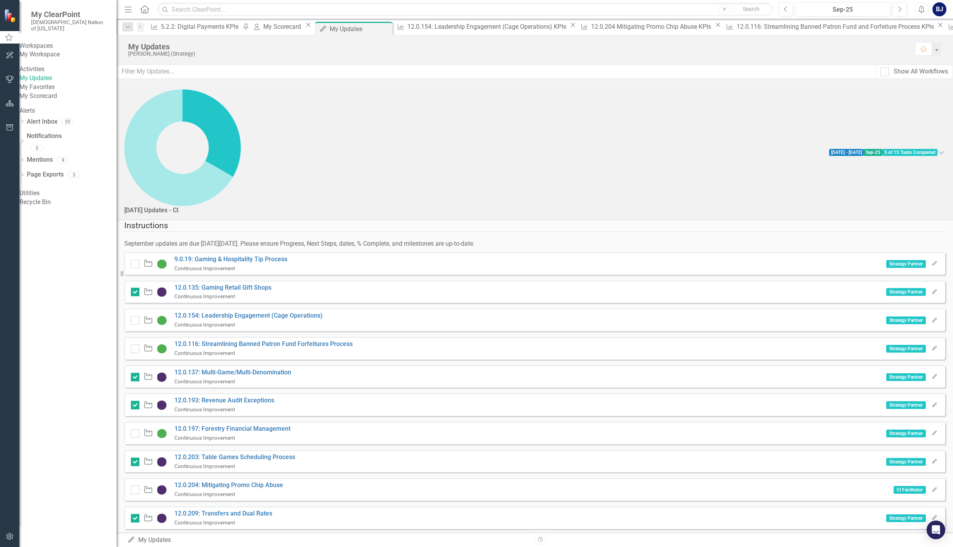
scroll to position [28, 0]
checkbox input "true"
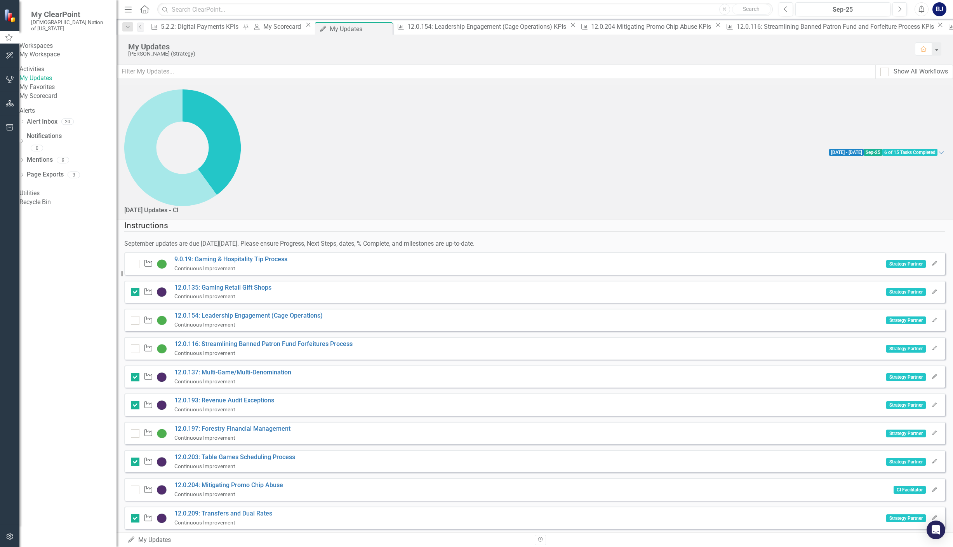
checkbox input "true"
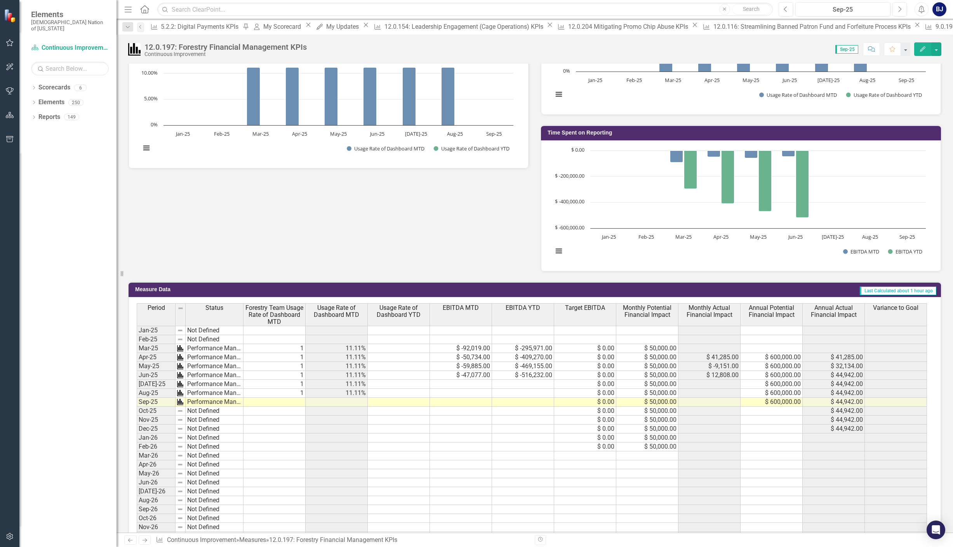
scroll to position [427, 0]
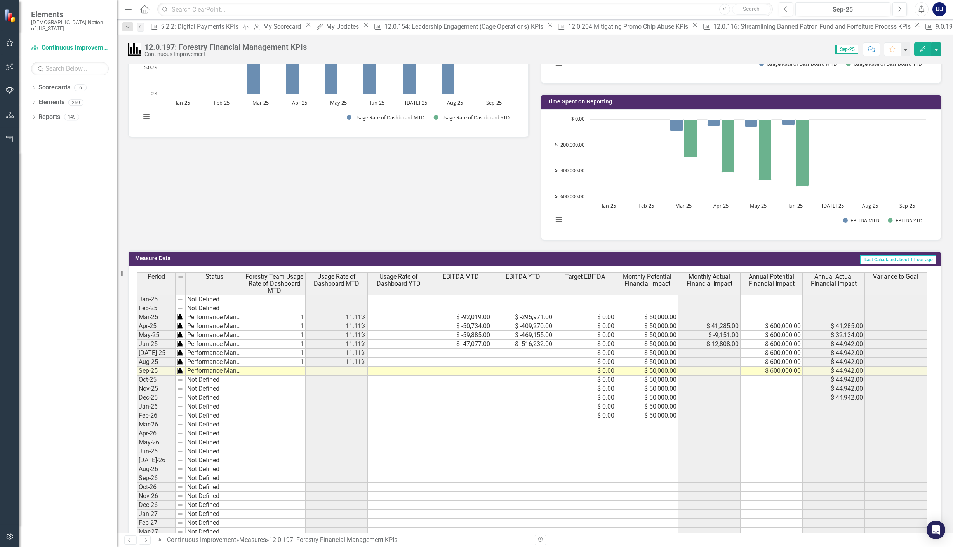
click at [450, 176] on div "Focus Areas Agriculture Sep-25 Data Source Dashboard Usage Reports from R&A Par…" at bounding box center [534, 5] width 825 height 470
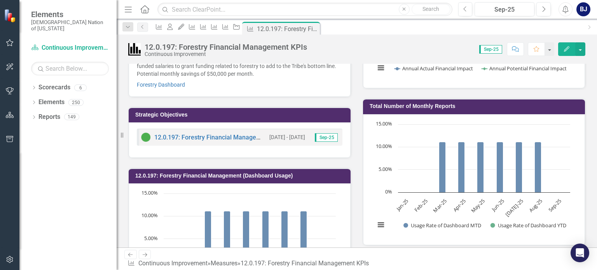
scroll to position [264, 0]
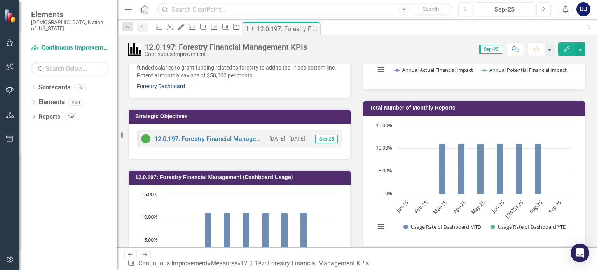
click at [169, 84] on link "Forestry Dashboard" at bounding box center [161, 86] width 48 height 6
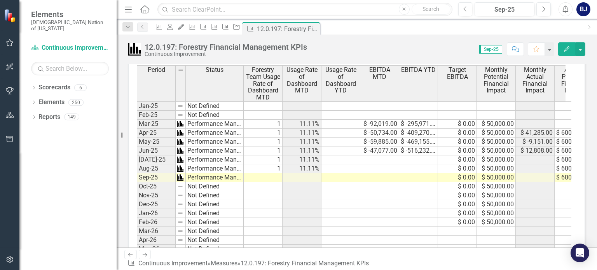
scroll to position [637, 0]
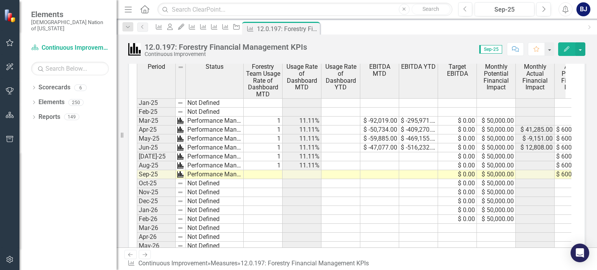
click at [569, 49] on icon "Edit" at bounding box center [566, 48] width 7 height 5
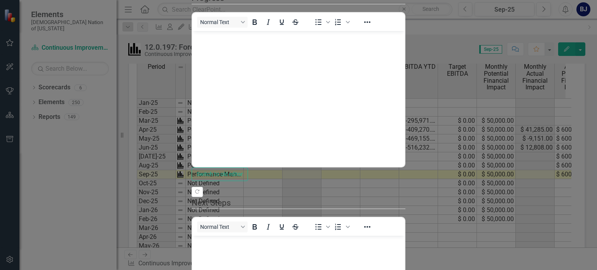
scroll to position [0, 0]
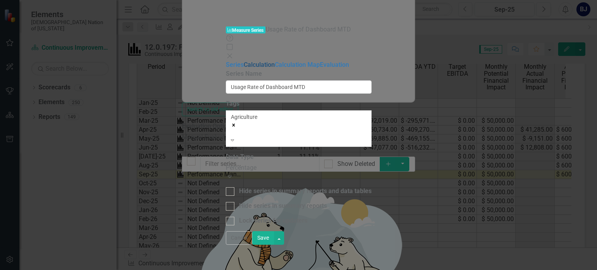
click at [244, 61] on link "Calculation" at bounding box center [259, 64] width 31 height 7
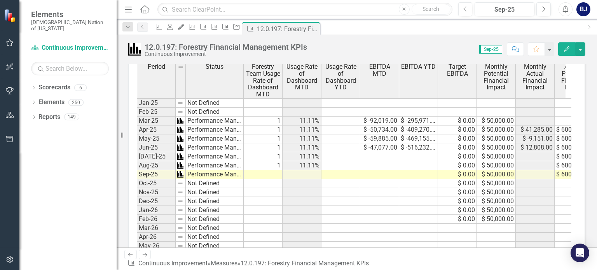
click at [270, 125] on td "1" at bounding box center [263, 129] width 39 height 9
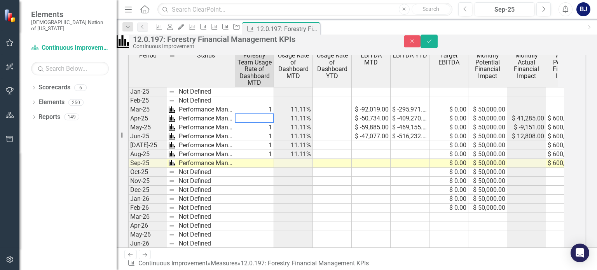
scroll to position [640, 0]
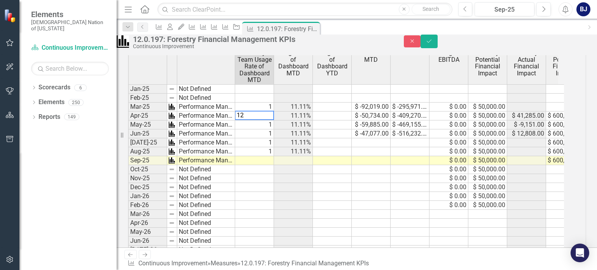
type textarea "1"
click at [431, 42] on icon "submit" at bounding box center [429, 40] width 5 height 3
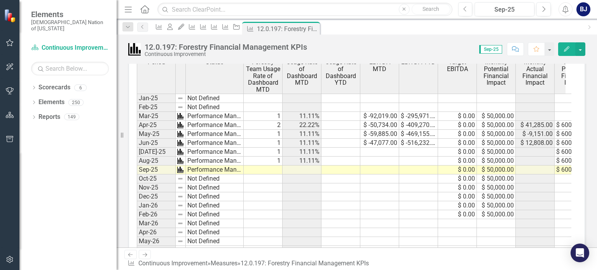
scroll to position [629, 0]
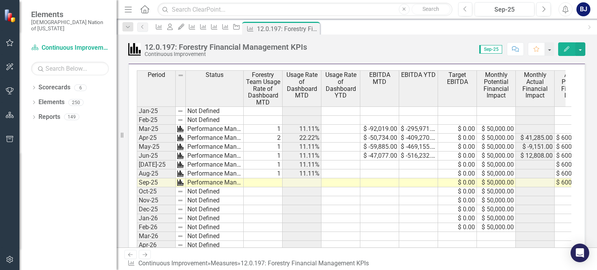
click at [280, 135] on td "2" at bounding box center [263, 138] width 39 height 9
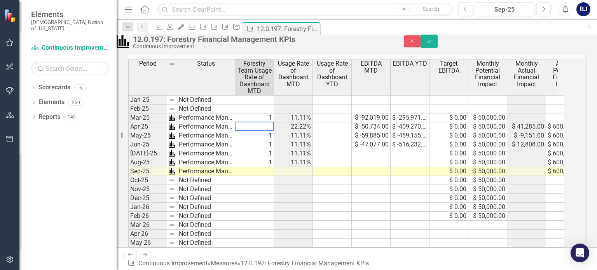
scroll to position [632, 0]
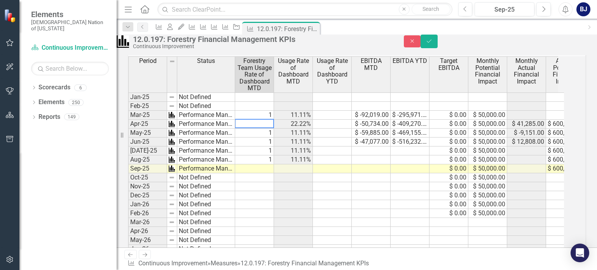
type textarea "2"
type textarea "1"
click at [437, 41] on button "Save" at bounding box center [428, 42] width 17 height 14
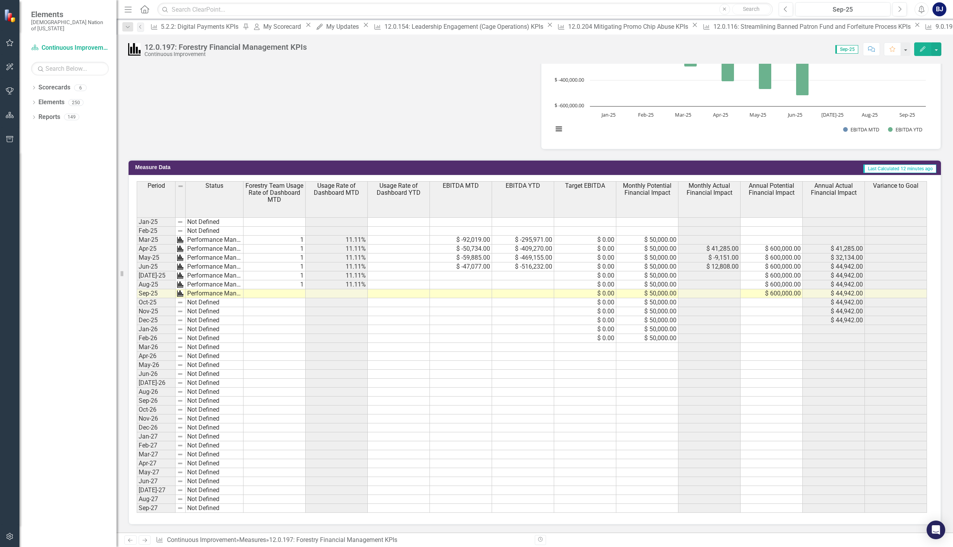
scroll to position [506, 0]
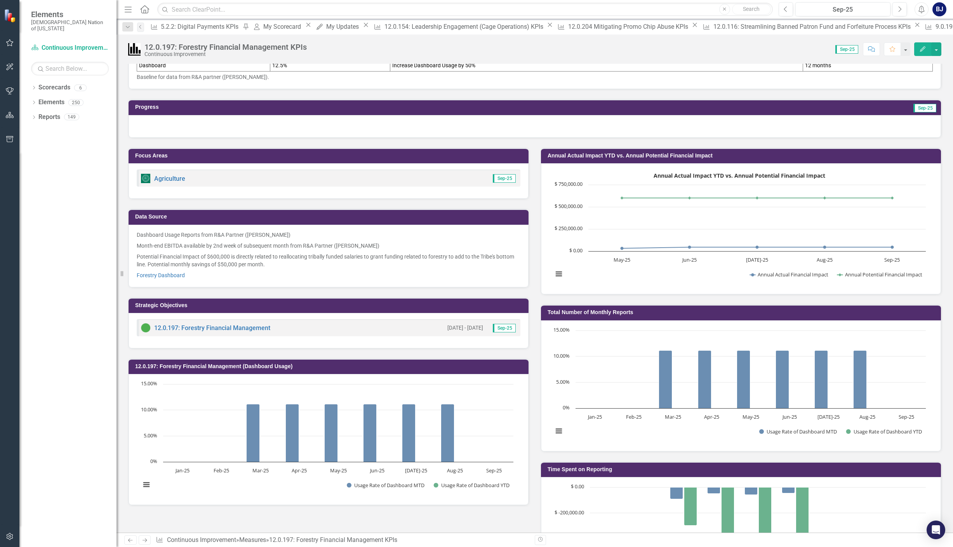
scroll to position [0, 0]
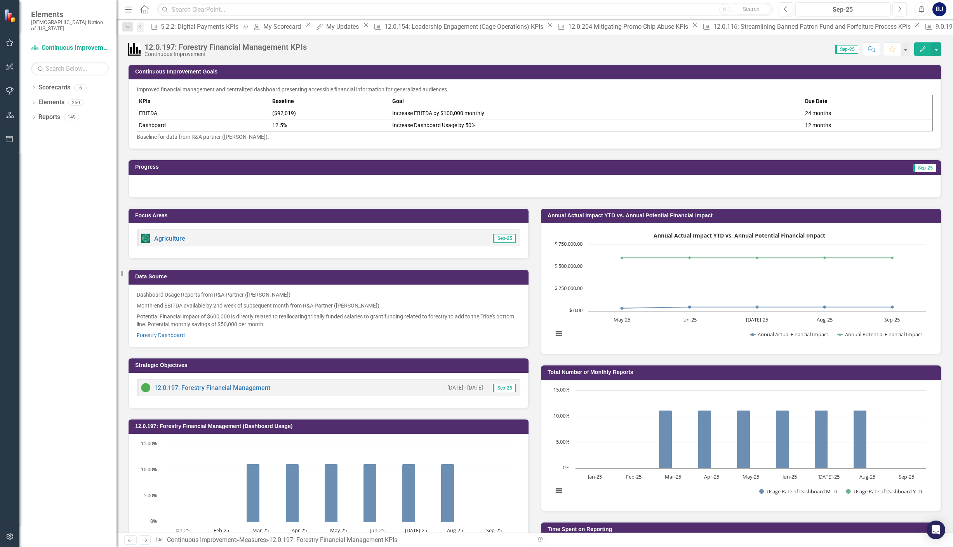
click at [288, 125] on td "12.5%" at bounding box center [330, 125] width 120 height 12
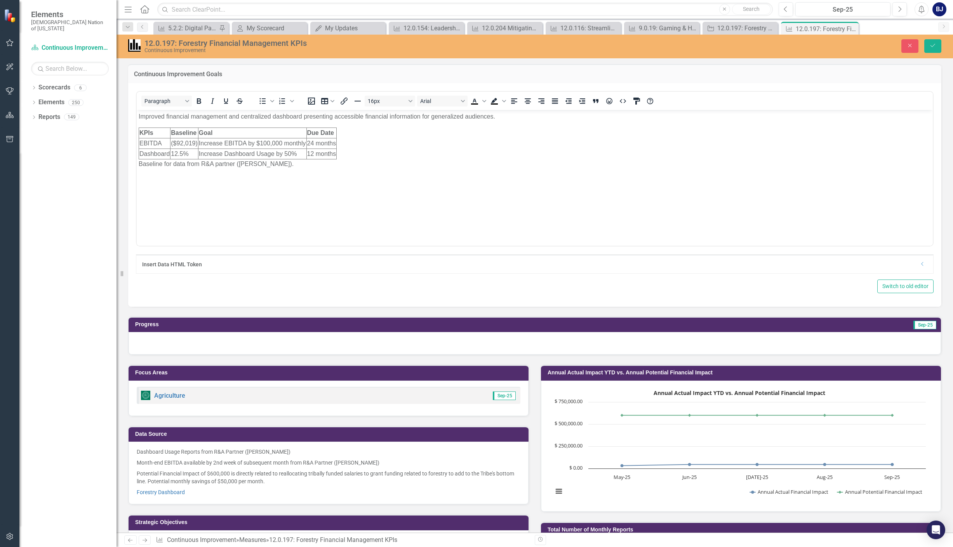
click at [183, 151] on td "12.5%" at bounding box center [185, 153] width 28 height 10
click at [933, 47] on icon "Save" at bounding box center [933, 45] width 7 height 5
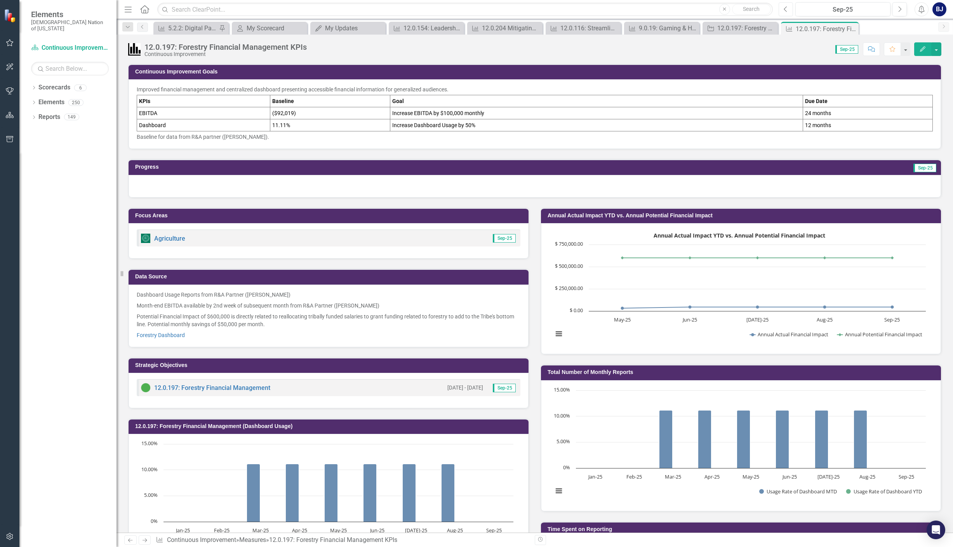
click at [783, 12] on button "Previous" at bounding box center [786, 9] width 14 height 14
click at [789, 9] on button "Previous" at bounding box center [786, 9] width 14 height 14
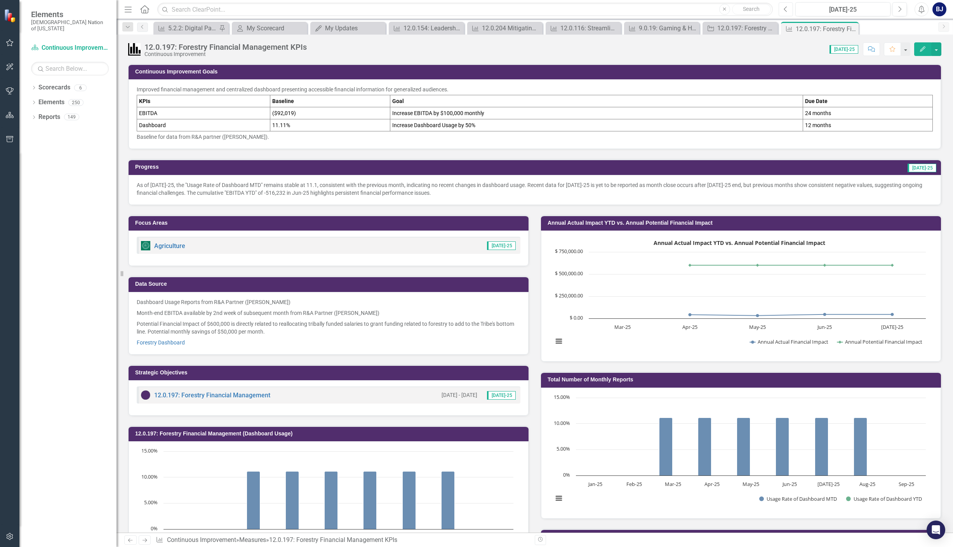
click at [785, 11] on icon "Previous" at bounding box center [786, 9] width 4 height 7
click at [514, 186] on p "Recent data for Jun-25 is yet to be reported as month close occurs after Jun-25…" at bounding box center [535, 189] width 796 height 16
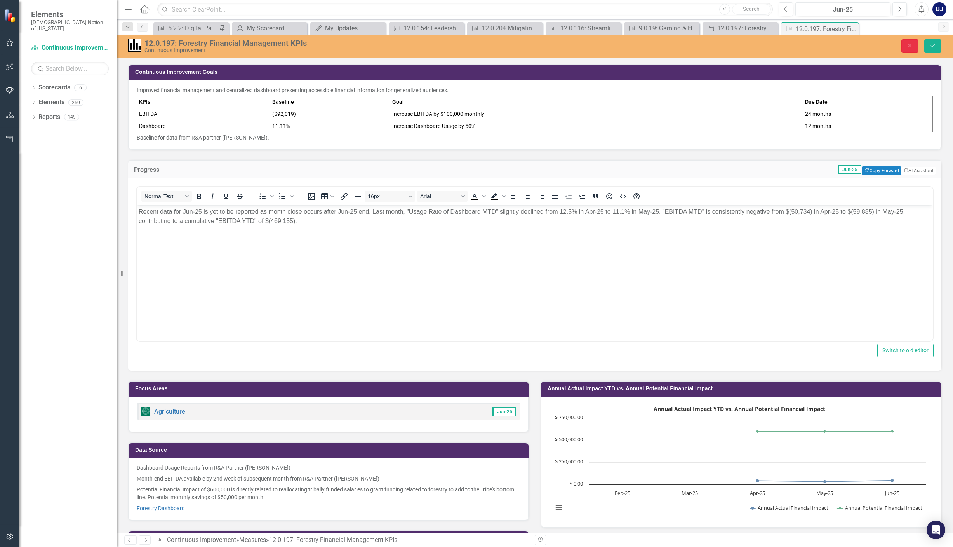
click at [907, 44] on icon "Close" at bounding box center [910, 45] width 7 height 5
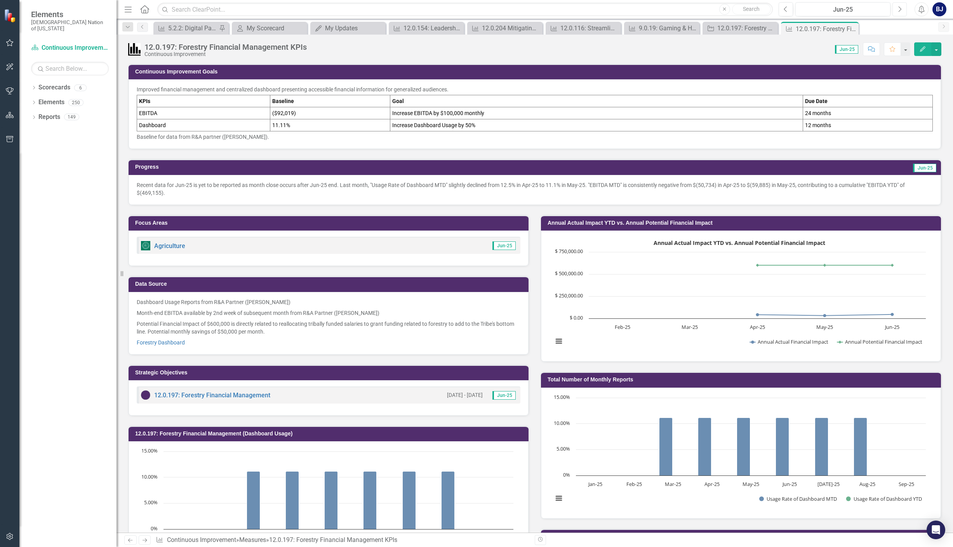
click at [903, 5] on button "Next" at bounding box center [900, 9] width 14 height 14
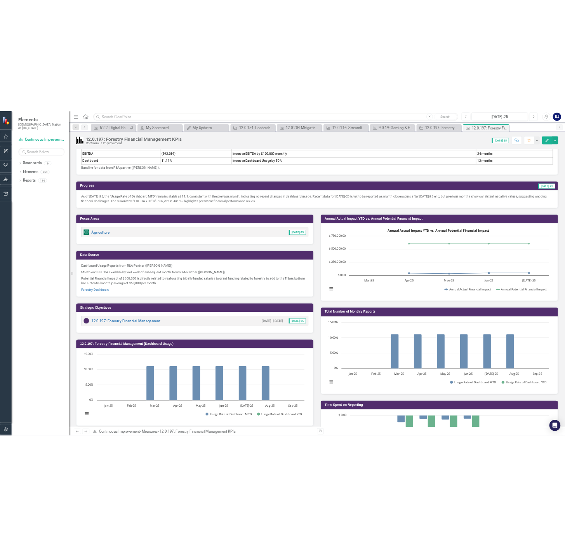
scroll to position [39, 0]
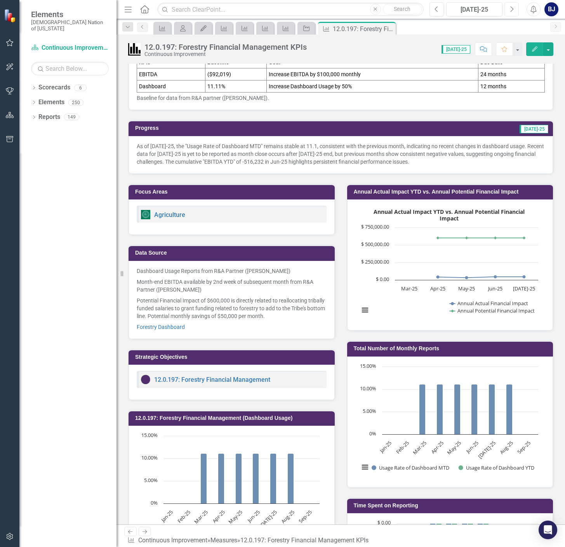
drag, startPoint x: 365, startPoint y: 322, endPoint x: 341, endPoint y: 317, distance: 24.5
click at [365, 322] on rect "Interactive chart" at bounding box center [448, 264] width 187 height 117
